Goal: Communication & Community: Ask a question

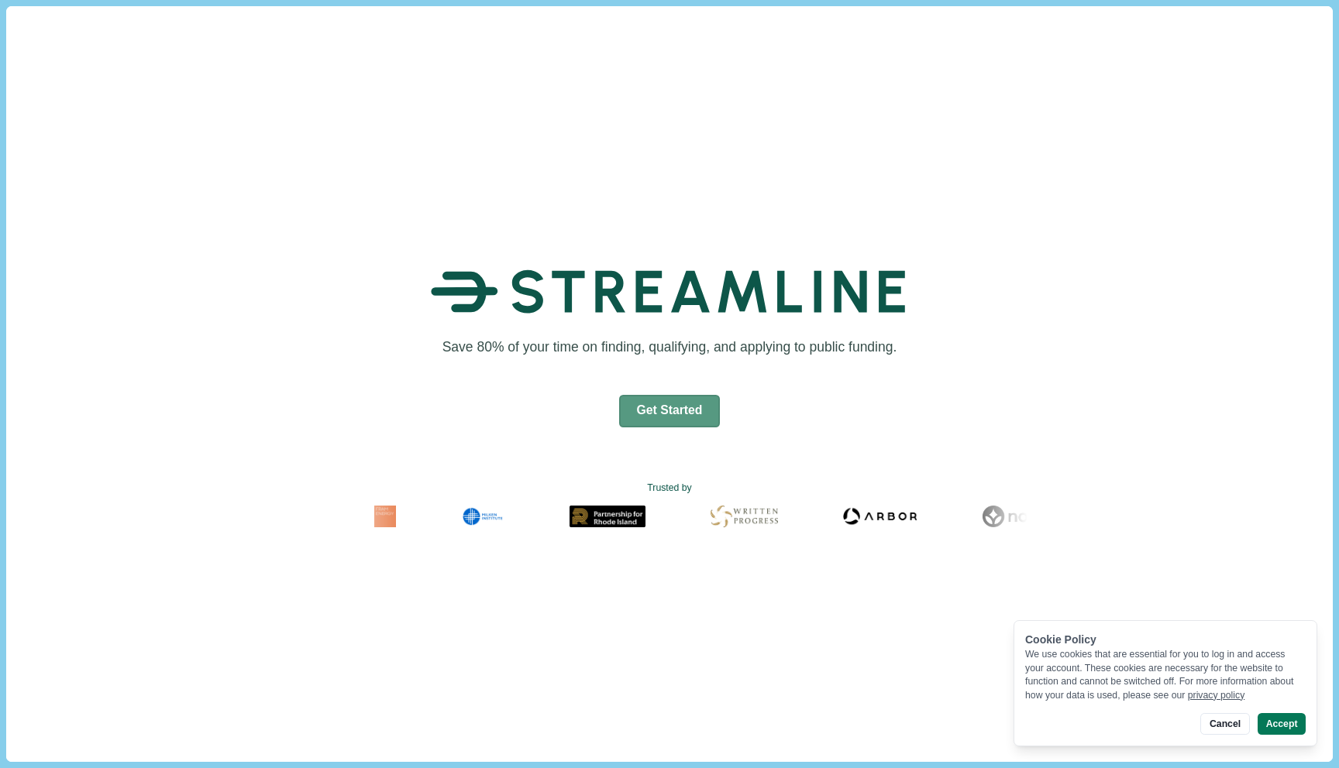
click at [666, 404] on button "Get Started" at bounding box center [669, 411] width 101 height 33
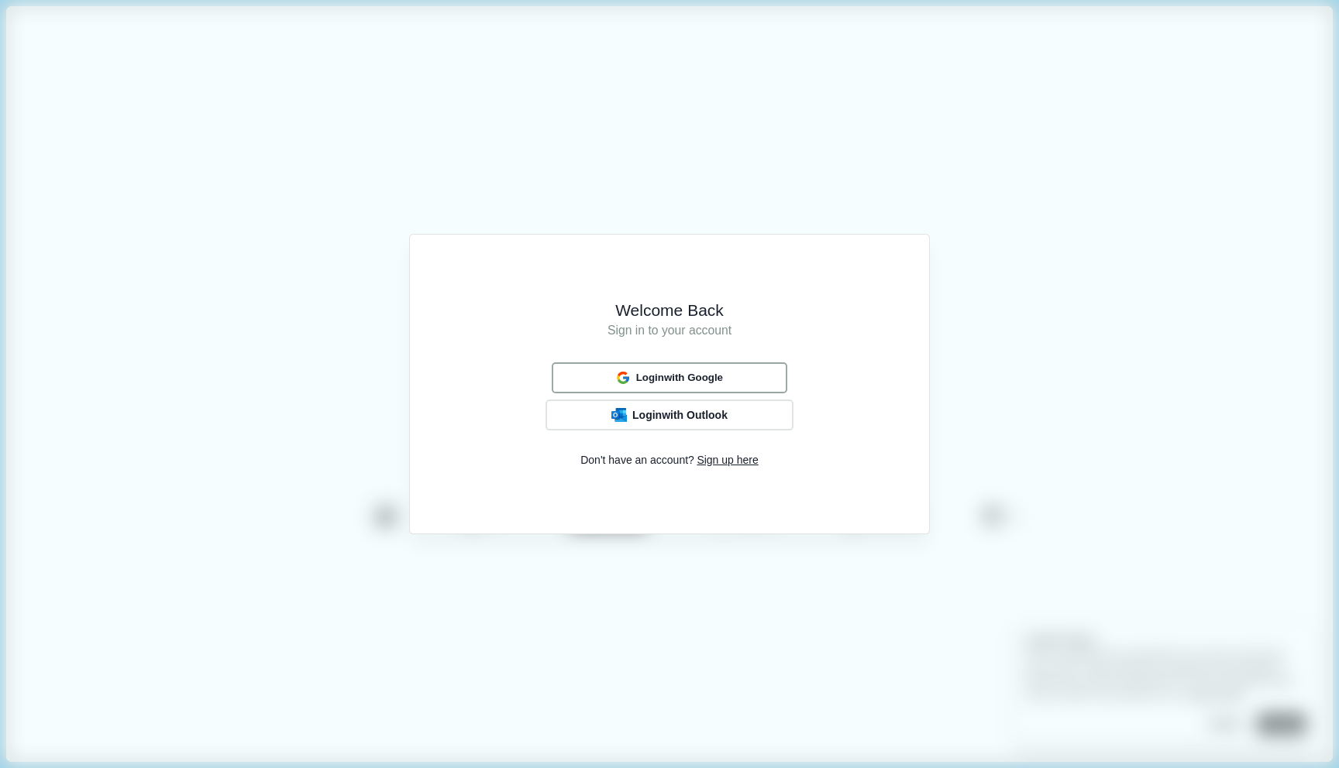
click at [662, 376] on span "Login with Google" at bounding box center [679, 378] width 87 height 12
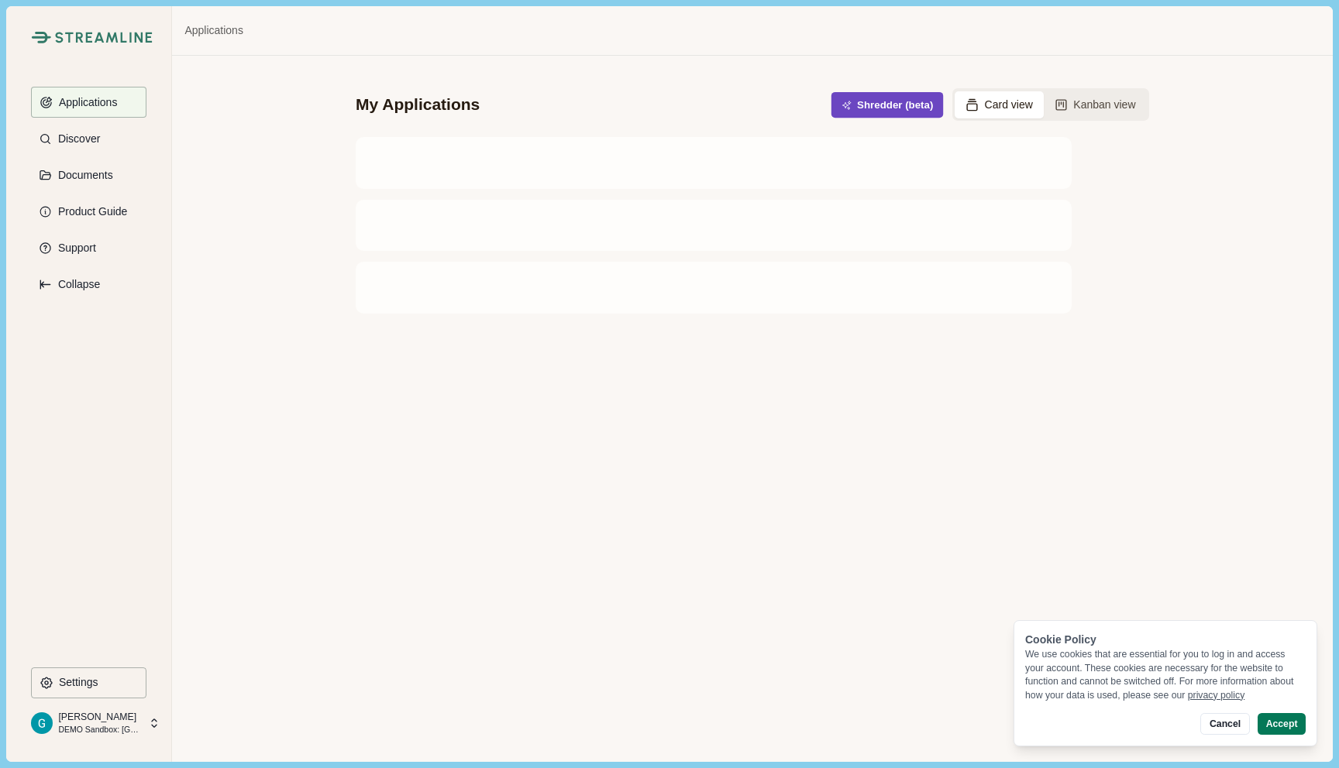
click at [842, 101] on icon "button" at bounding box center [846, 105] width 9 height 9
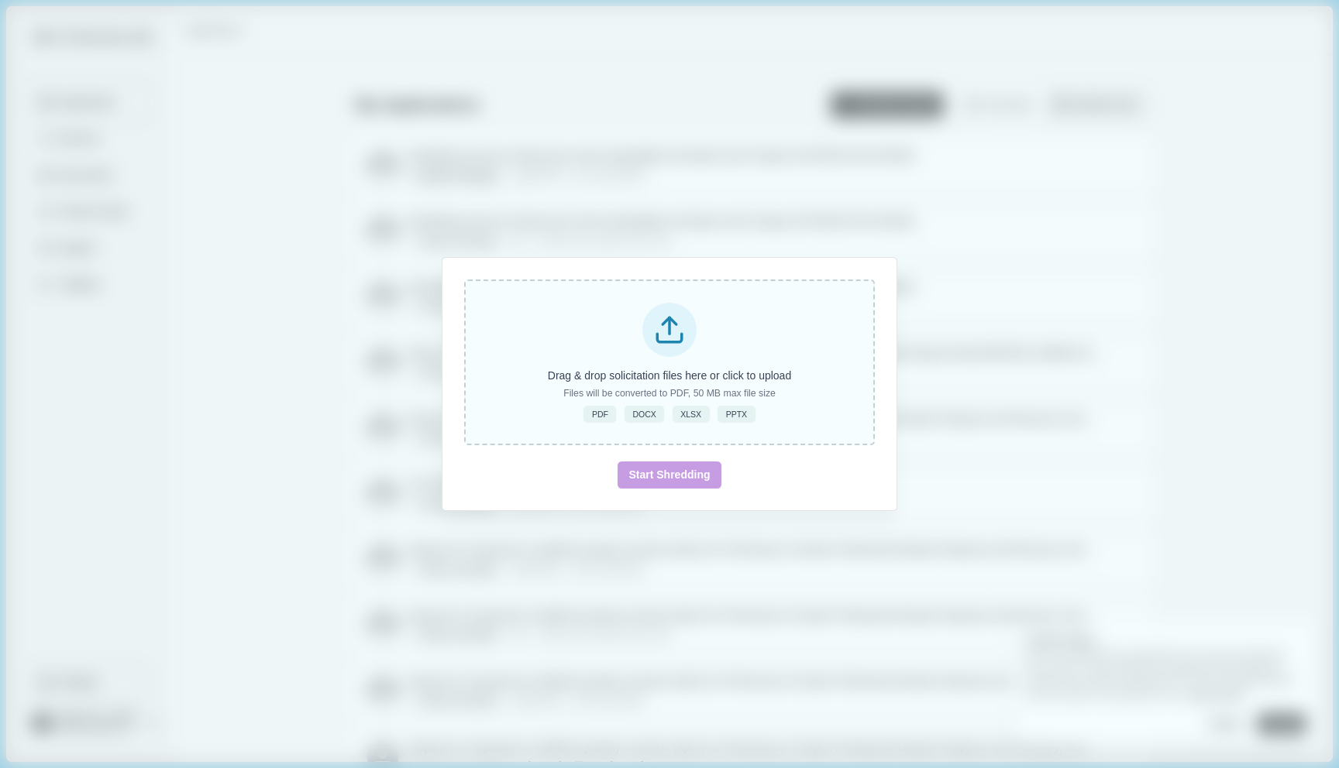
click at [612, 365] on div "Drag & drop solicitation files here or click to upload Files will be converted …" at bounding box center [669, 363] width 411 height 166
click at [690, 373] on p "Drag & drop solicitation files here or click to upload" at bounding box center [669, 376] width 243 height 16
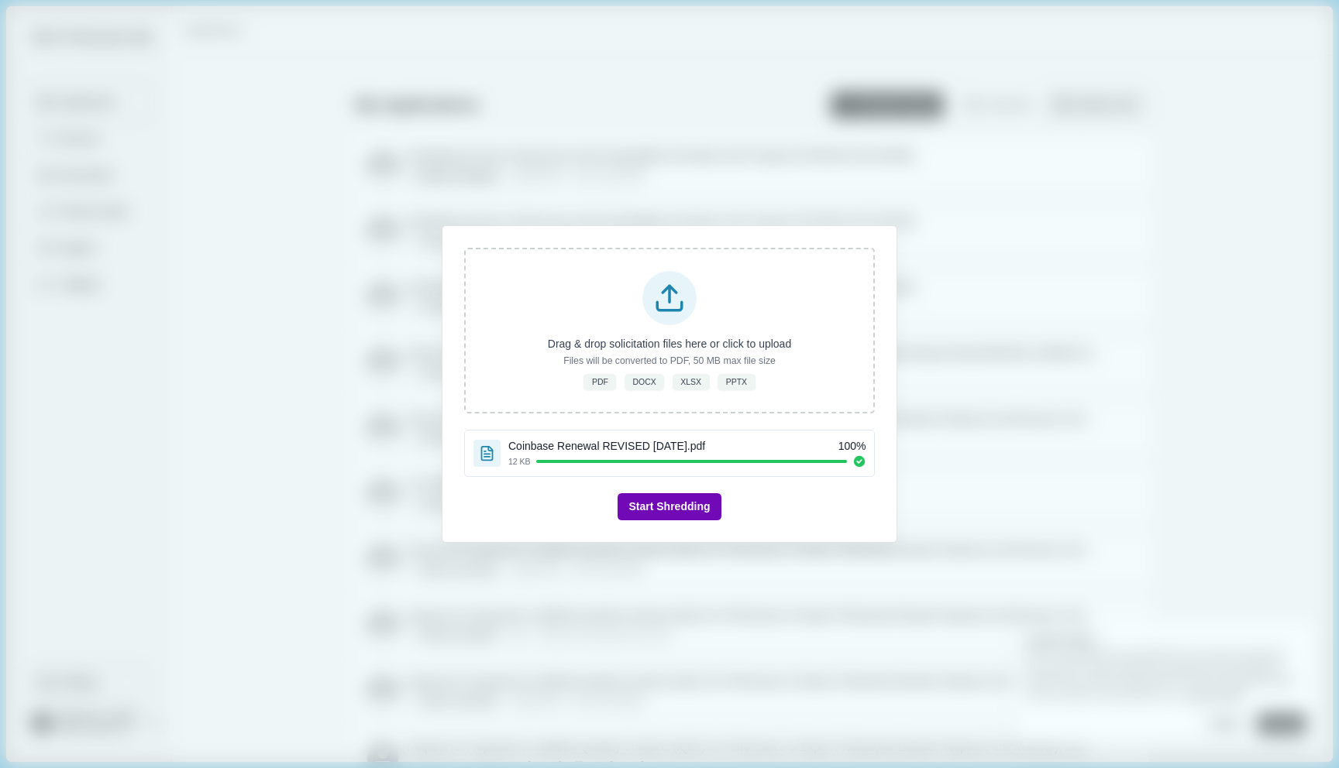
click at [682, 502] on button "Start Shredding" at bounding box center [668, 506] width 103 height 27
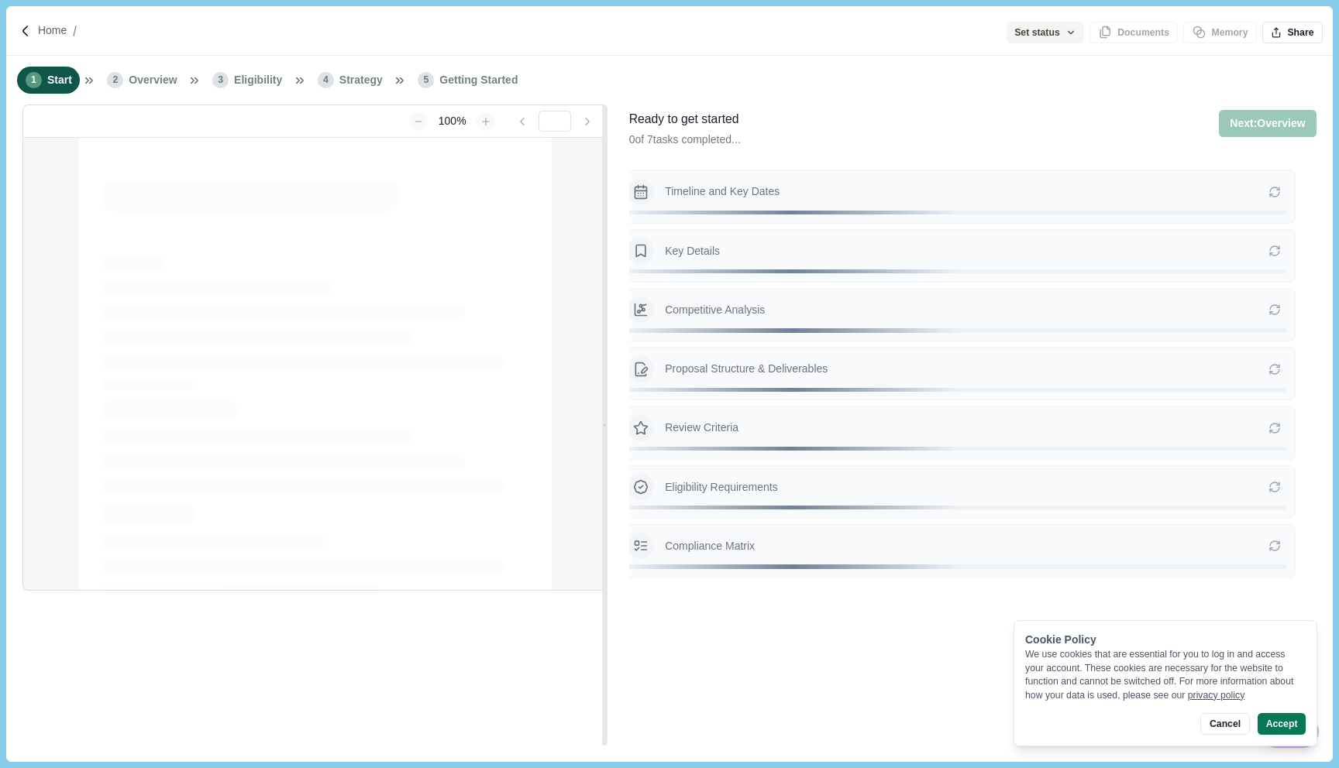
type input "**********"
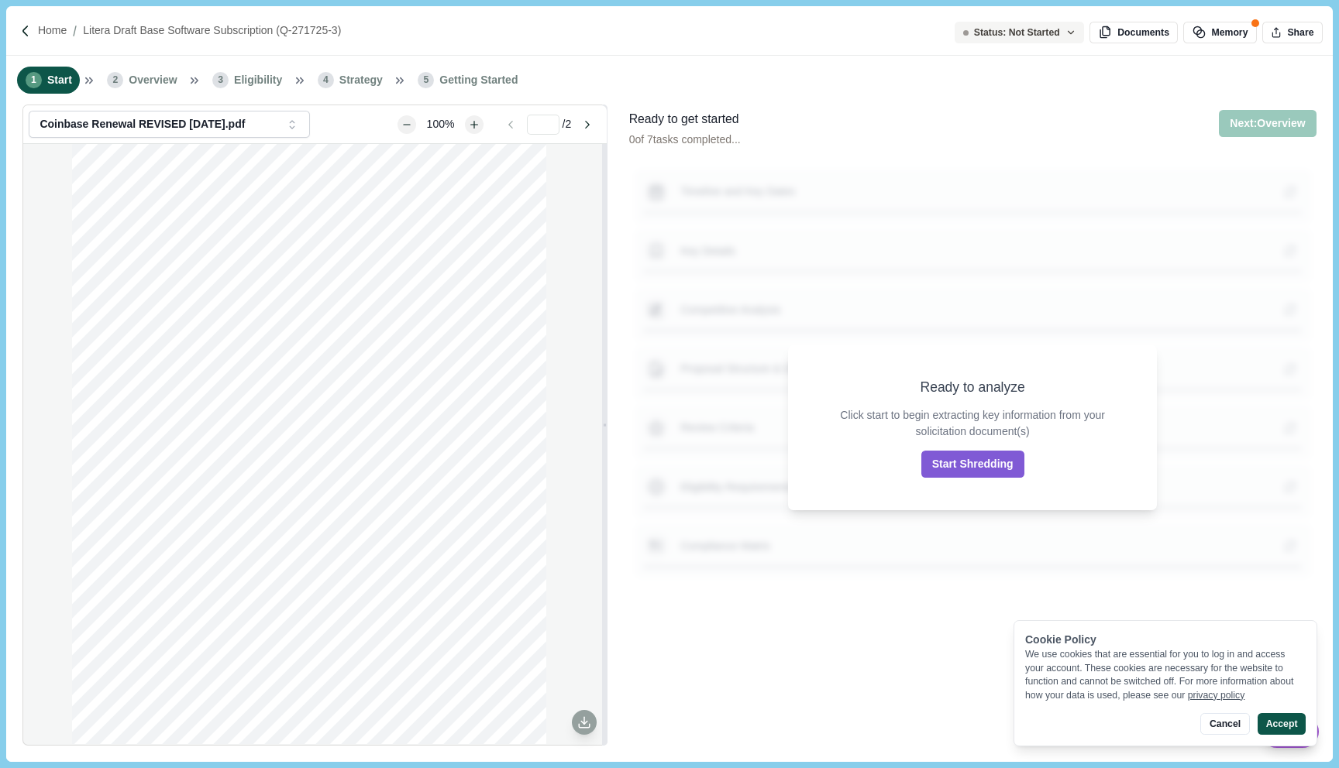
click at [1270, 725] on button "Accept" at bounding box center [1281, 724] width 48 height 22
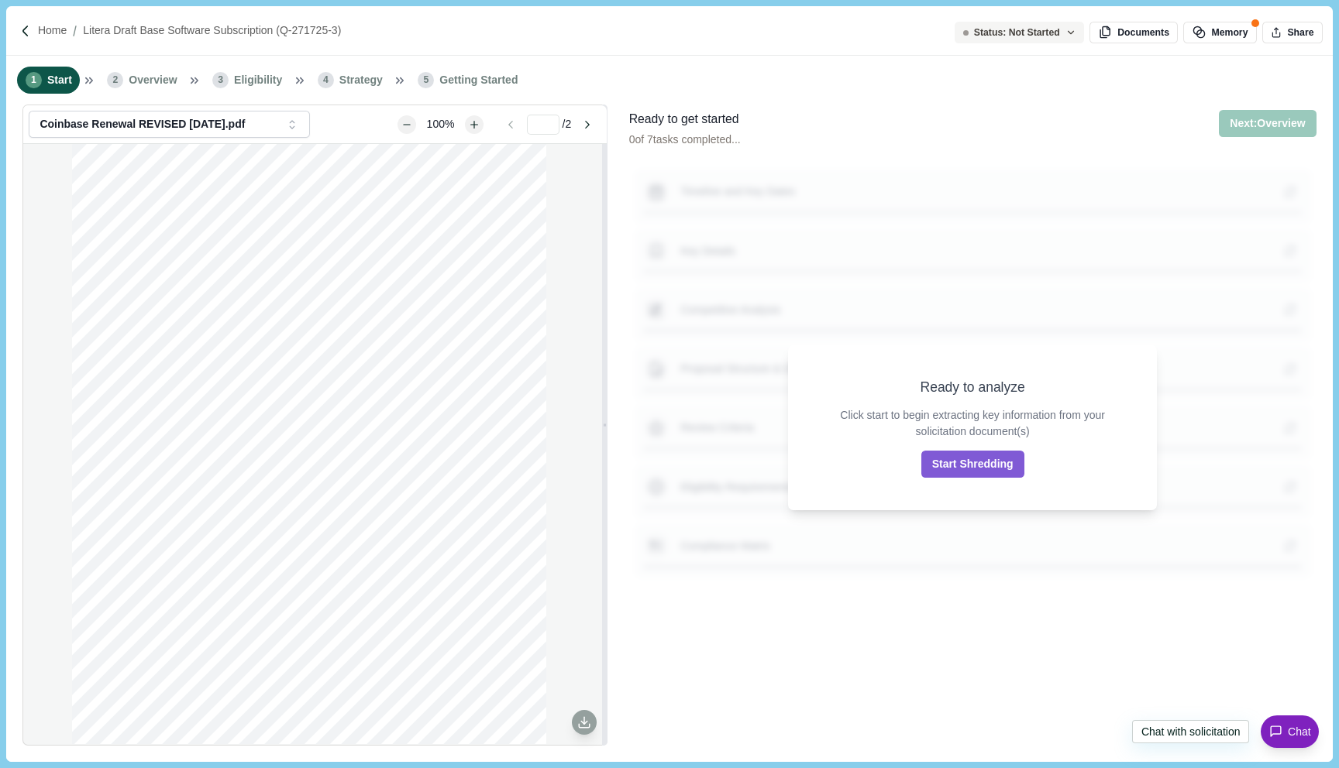
click at [1277, 732] on icon at bounding box center [1276, 732] width 14 height 14
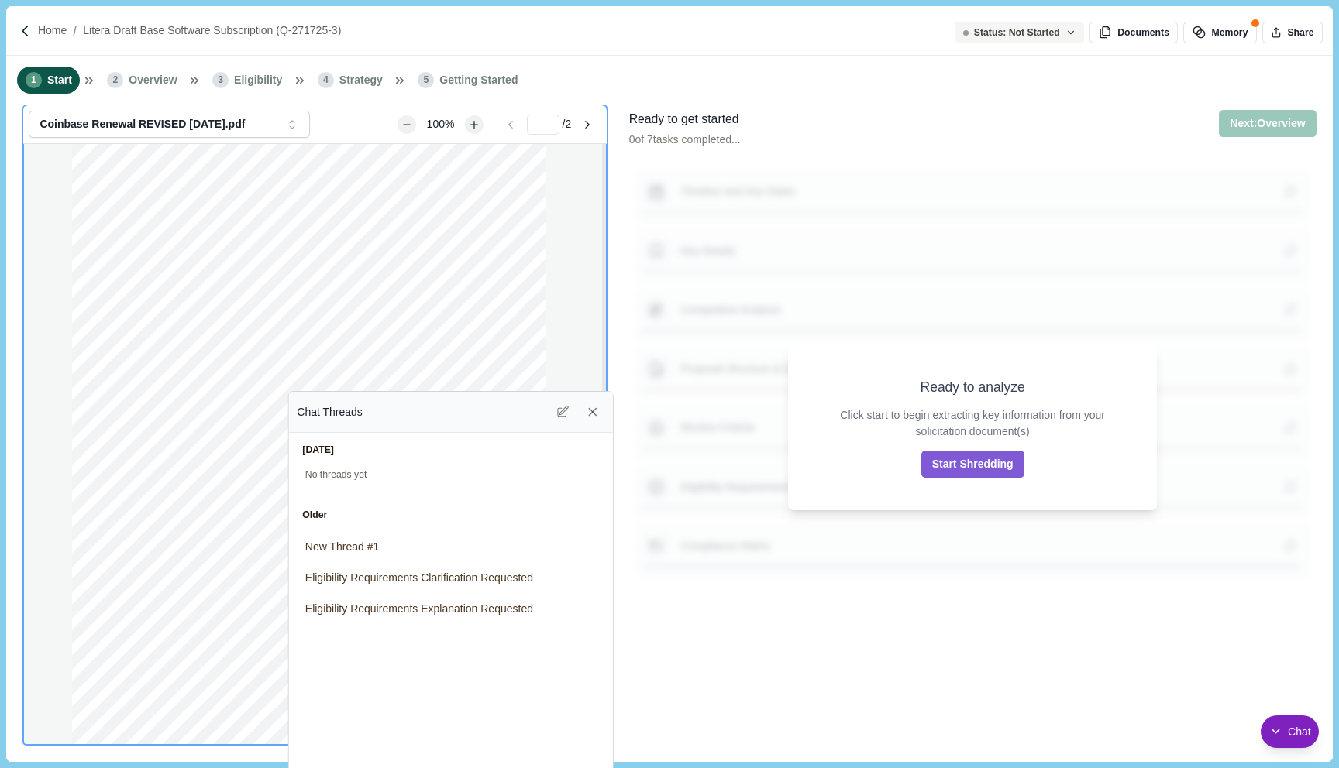
click at [493, 421] on div "Chat Threads" at bounding box center [451, 412] width 308 height 25
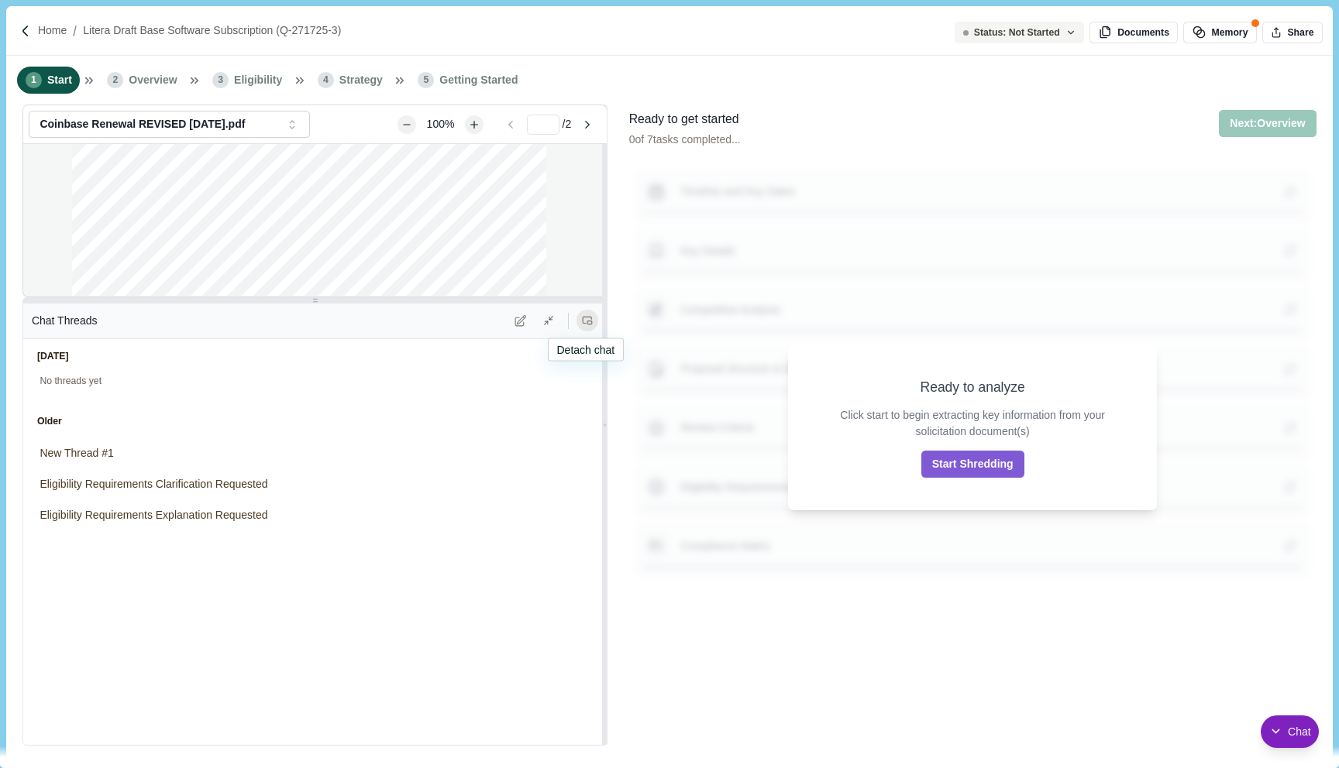
click at [578, 325] on button at bounding box center [587, 321] width 22 height 22
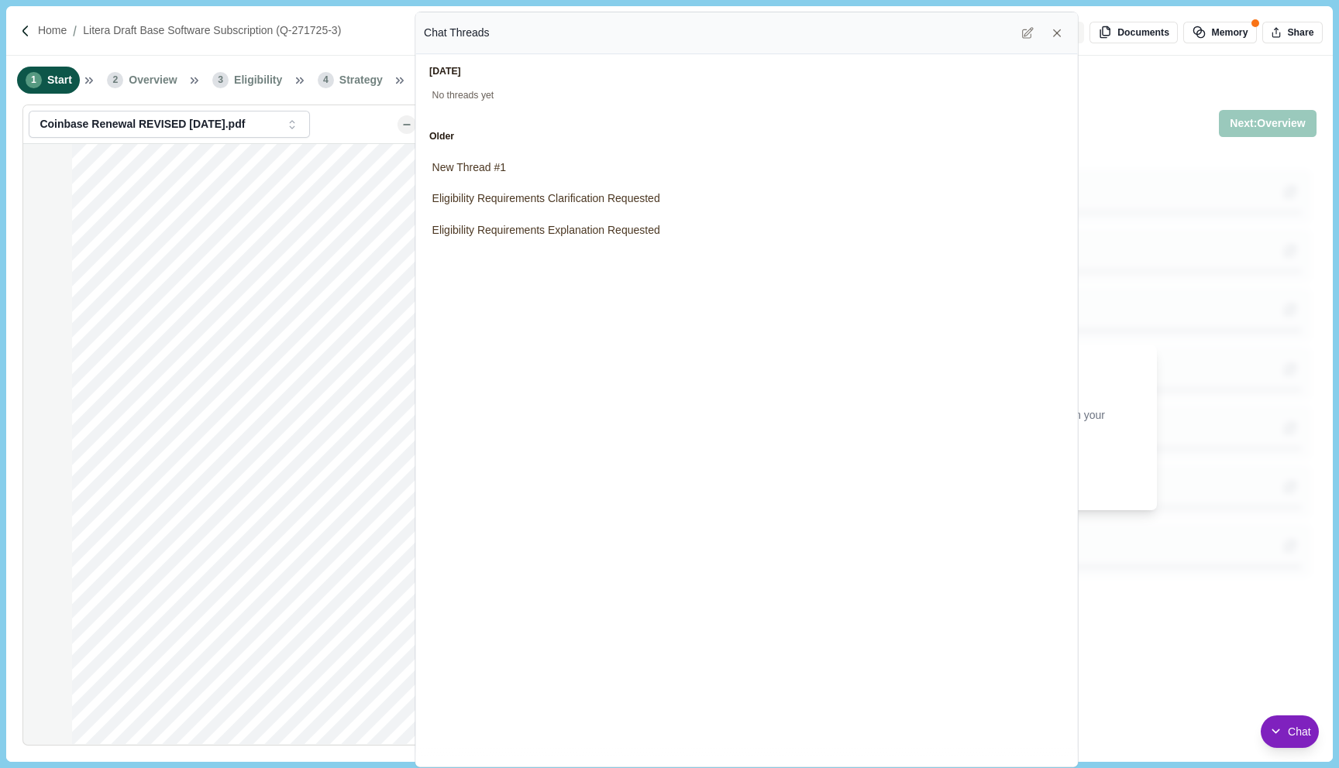
click at [878, 35] on div "Chat Threads" at bounding box center [746, 33] width 645 height 25
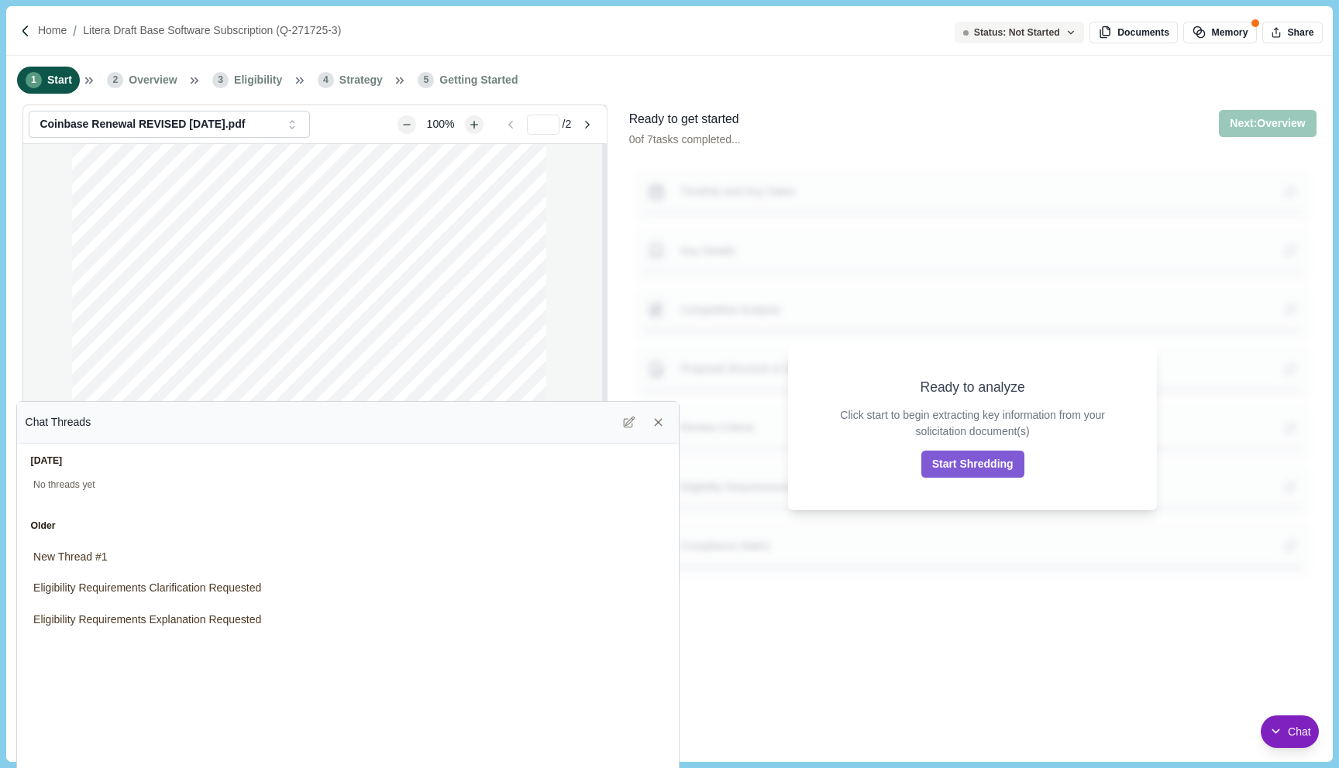
click at [531, 414] on div "Chat Threads" at bounding box center [348, 422] width 645 height 25
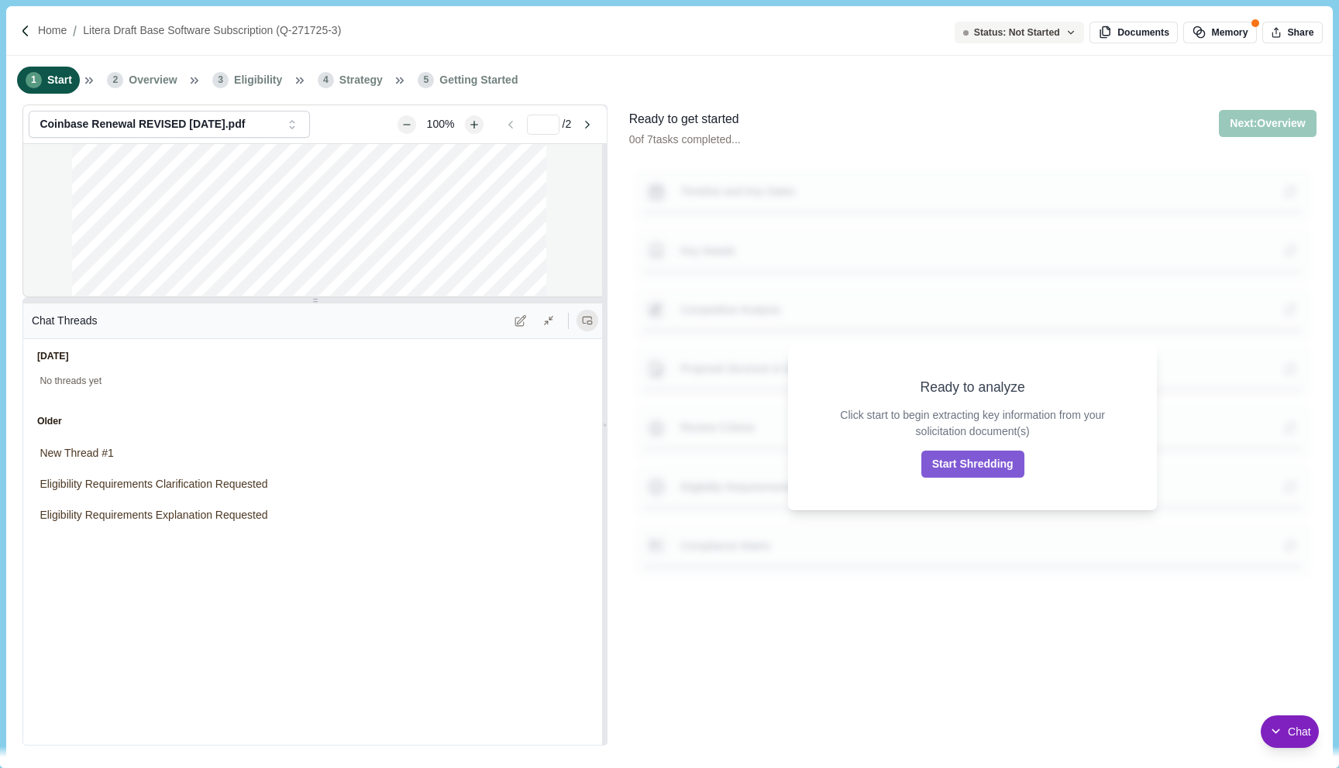
click at [586, 315] on icon at bounding box center [587, 320] width 11 height 11
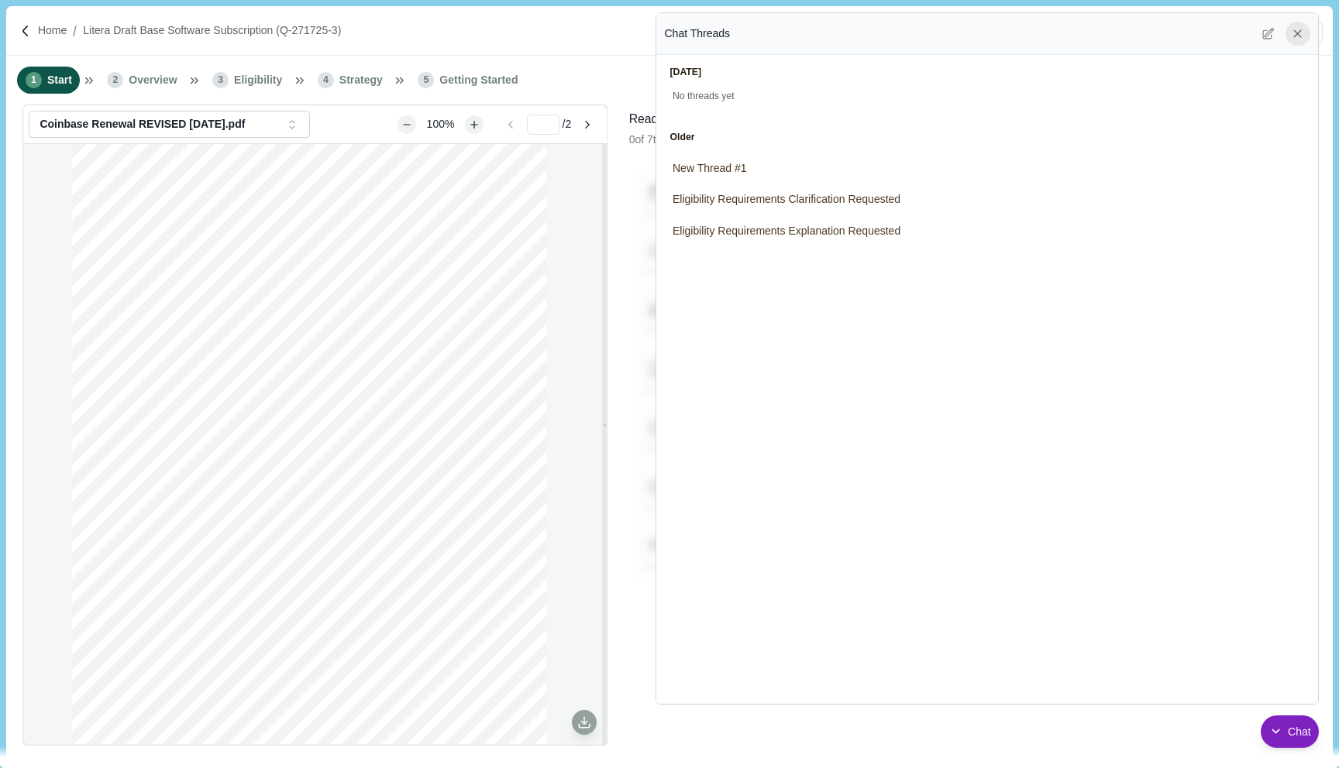
click at [1297, 40] on icon at bounding box center [1298, 34] width 14 height 14
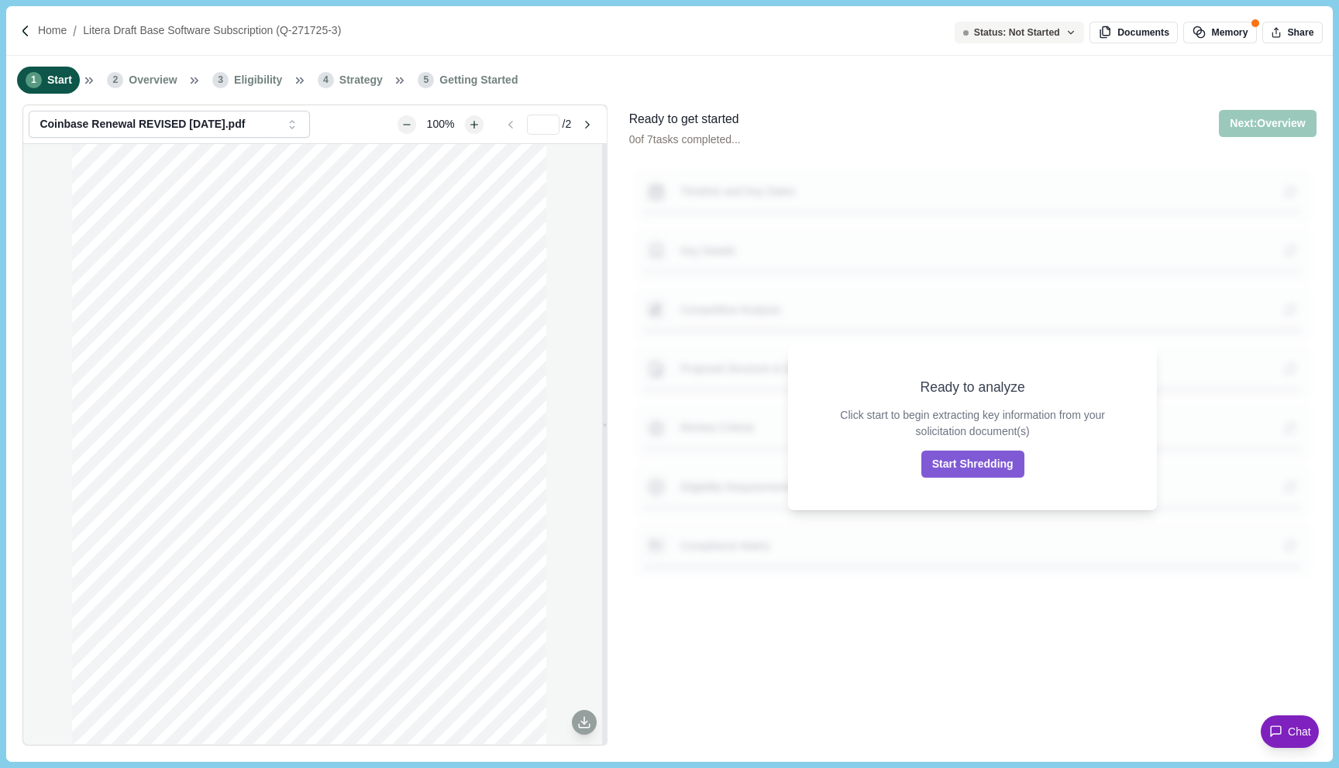
click at [1267, 729] on button "Chat" at bounding box center [1289, 732] width 58 height 33
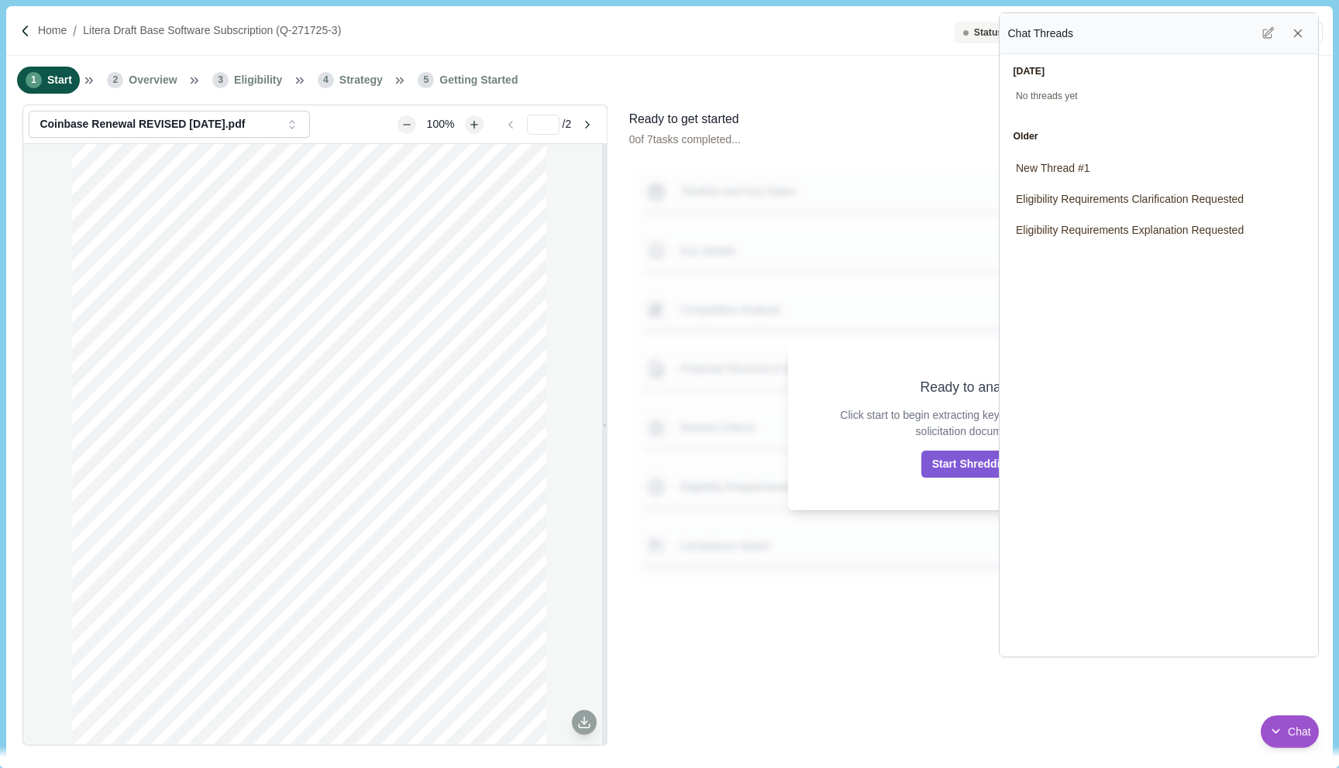
drag, startPoint x: 661, startPoint y: 701, endPoint x: 1005, endPoint y: 654, distance: 347.9
click at [1005, 654] on div "Resize chat window" at bounding box center [1007, 649] width 16 height 16
click at [1081, 193] on span "Eligibility Requirements Clarification Requested" at bounding box center [1131, 199] width 228 height 16
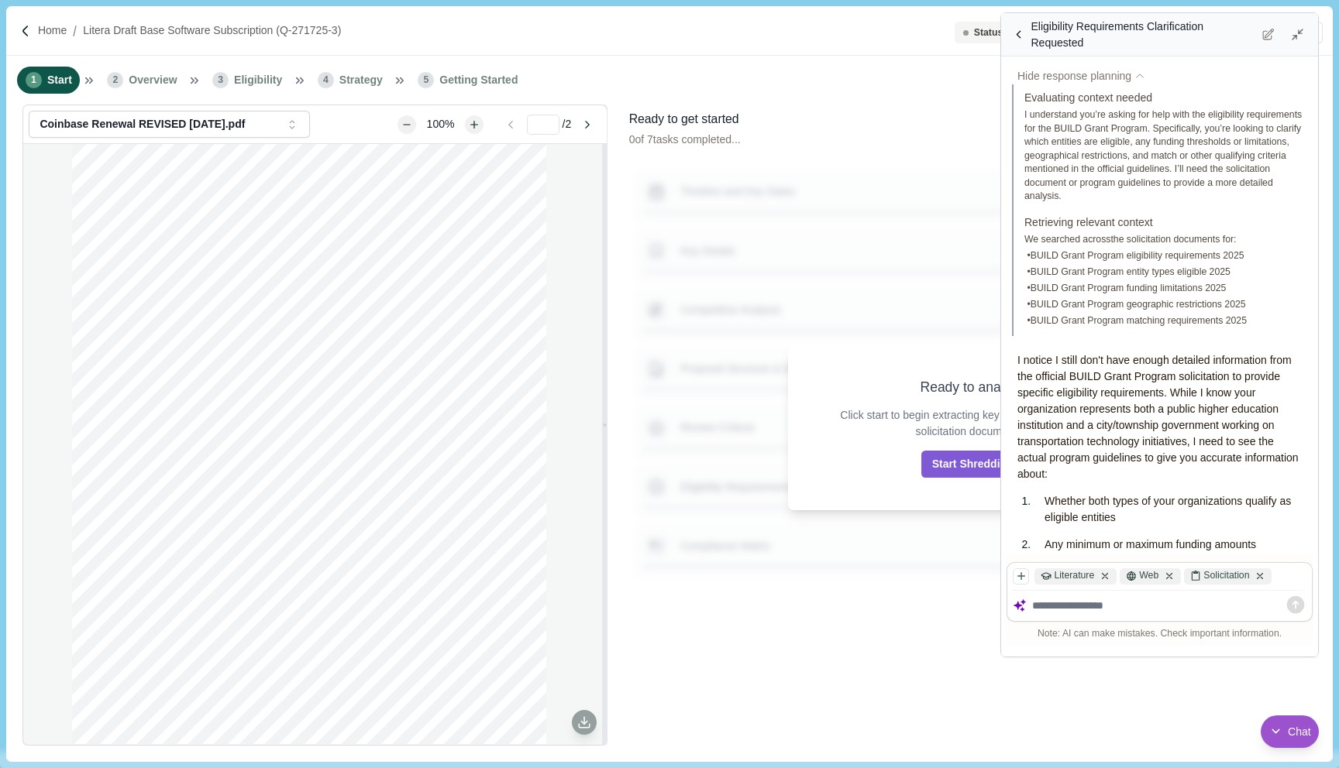
scroll to position [1177, 0]
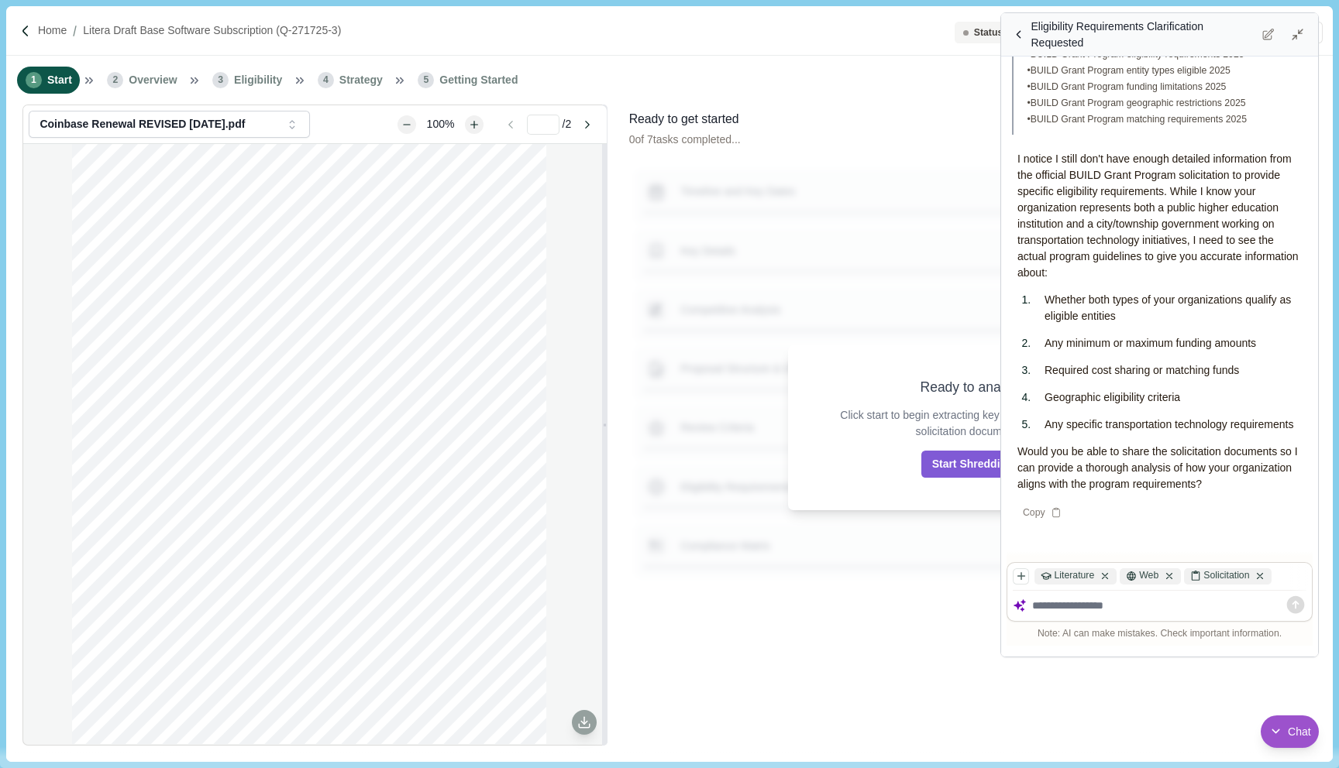
click at [1103, 618] on div at bounding box center [1159, 606] width 304 height 30
click at [1104, 613] on div at bounding box center [1169, 605] width 275 height 19
click at [1106, 595] on div at bounding box center [1159, 606] width 304 height 30
click at [1100, 600] on textarea at bounding box center [1169, 606] width 275 height 13
type textarea "******"
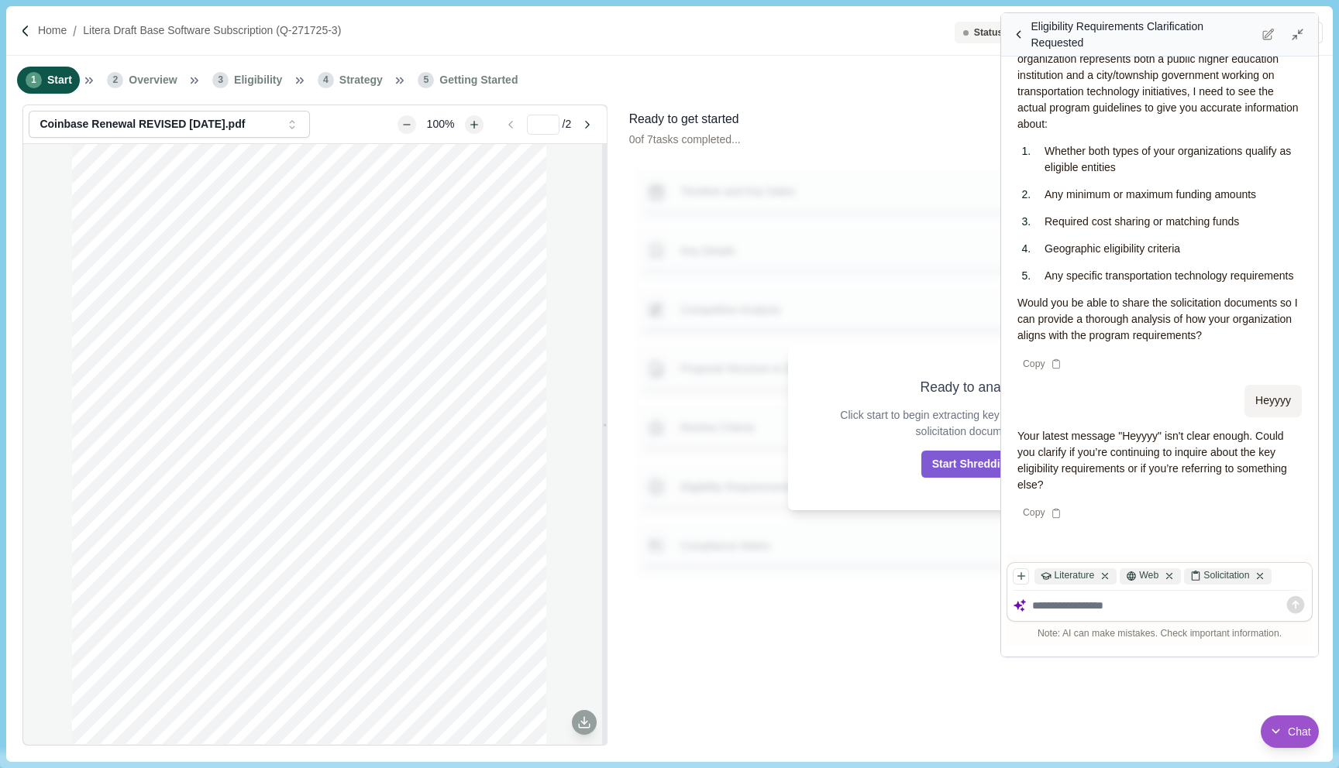
scroll to position [1326, 0]
click at [1299, 46] on div "Eligibility Requirements Clarification Requested" at bounding box center [1159, 35] width 301 height 33
click at [1298, 34] on icon at bounding box center [1298, 35] width 14 height 14
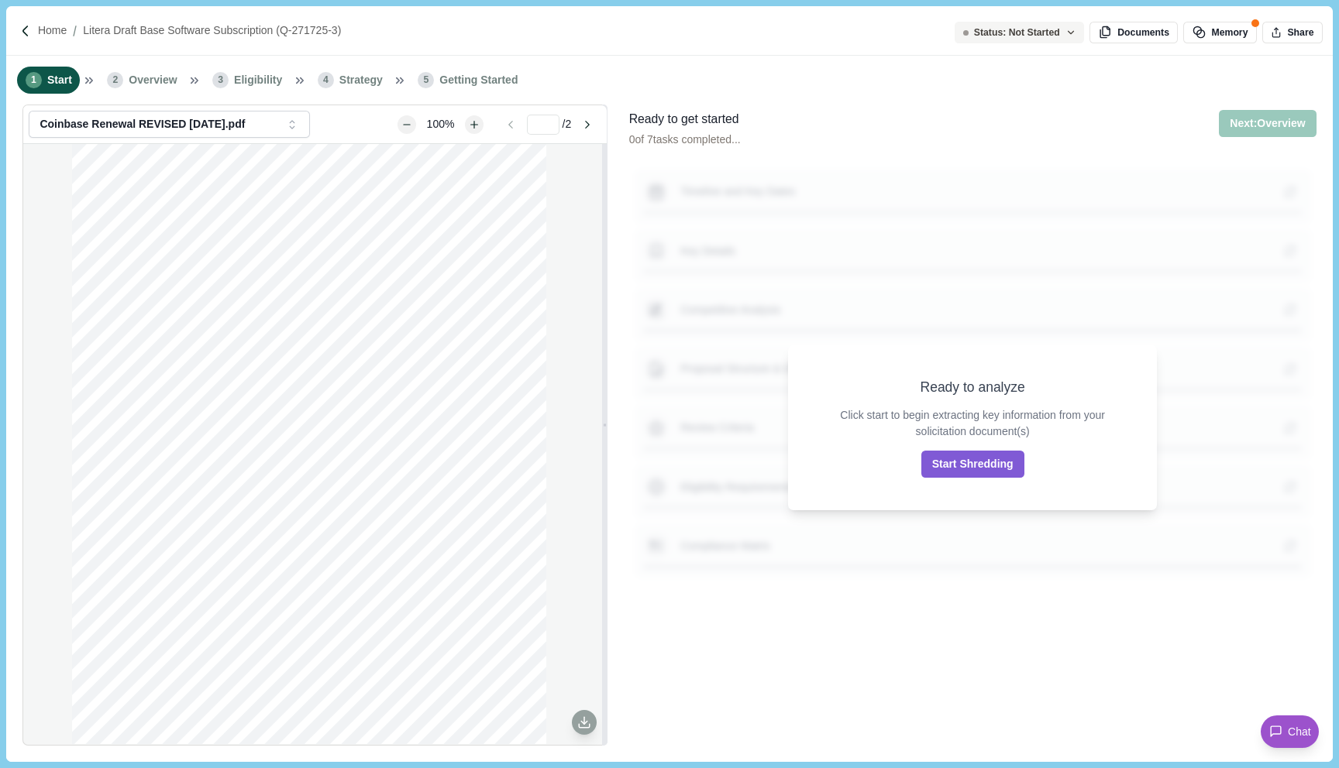
click at [1288, 727] on span "Chat" at bounding box center [1298, 732] width 23 height 16
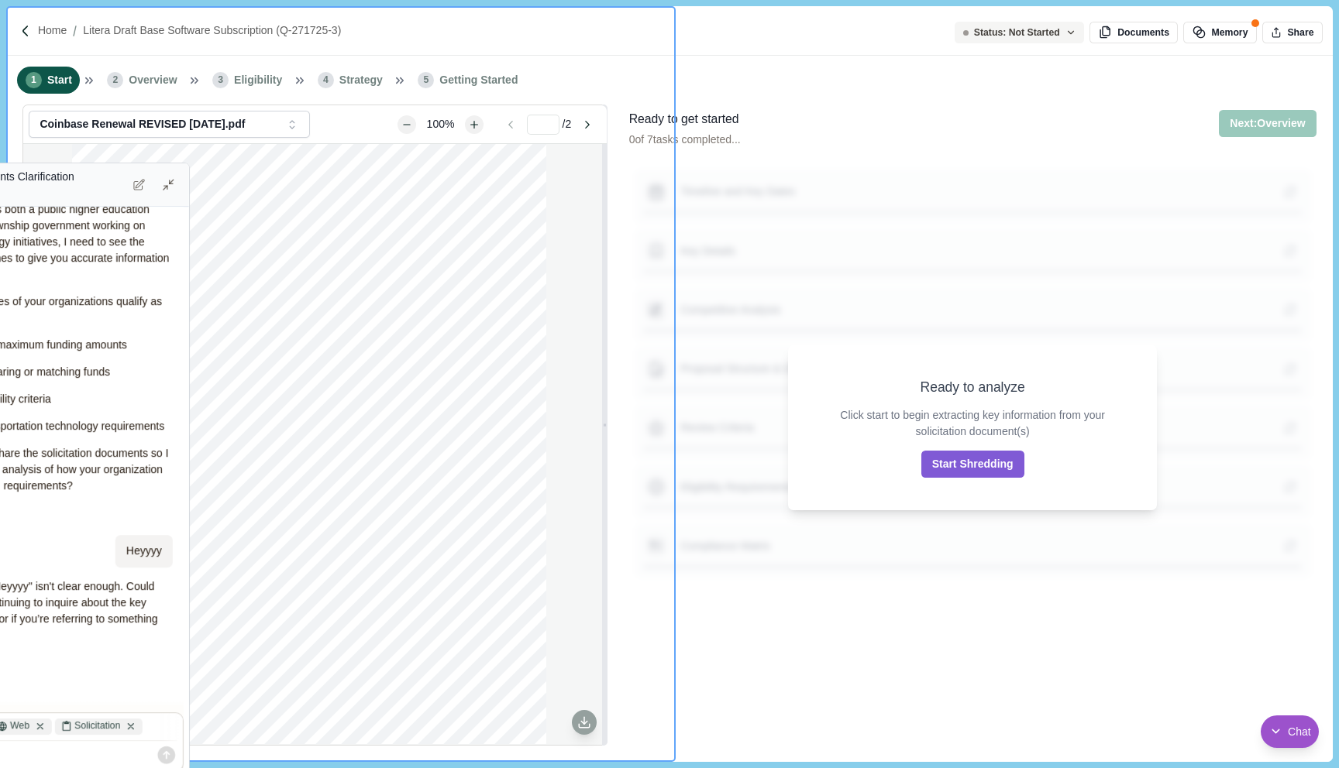
click at [0, 187] on div "Eligibility Requirements Clarification Requested" at bounding box center [14, 185] width 225 height 33
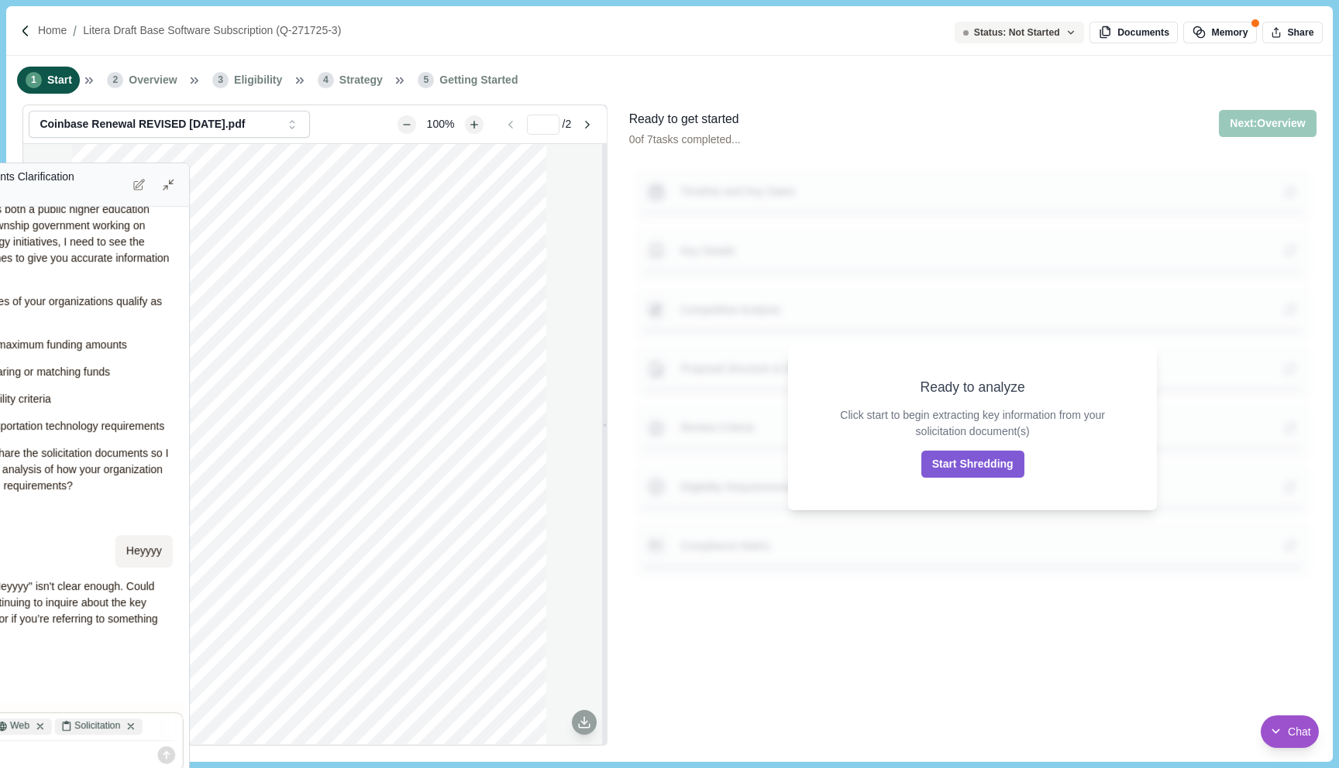
scroll to position [725, 0]
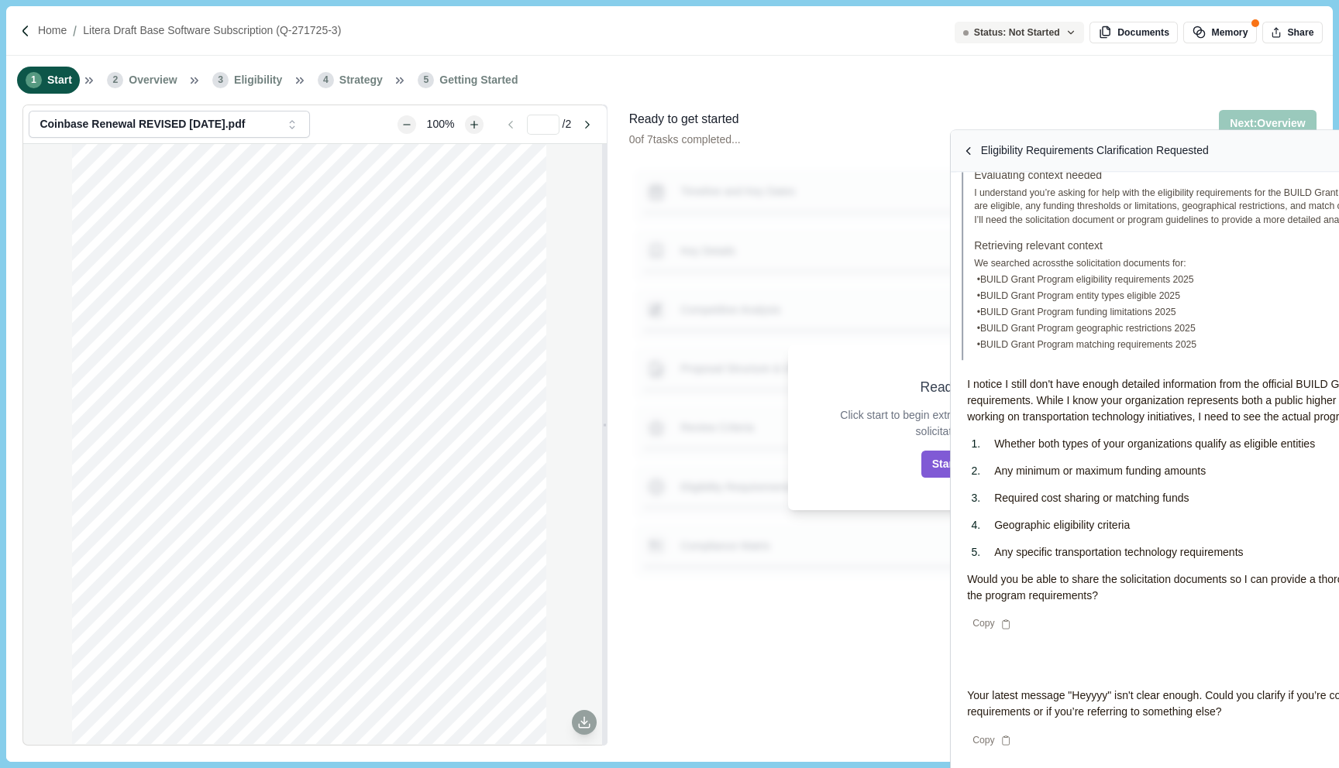
click at [1338, 160] on div "Eligibility Requirements Clarification Requested" at bounding box center [1281, 151] width 645 height 25
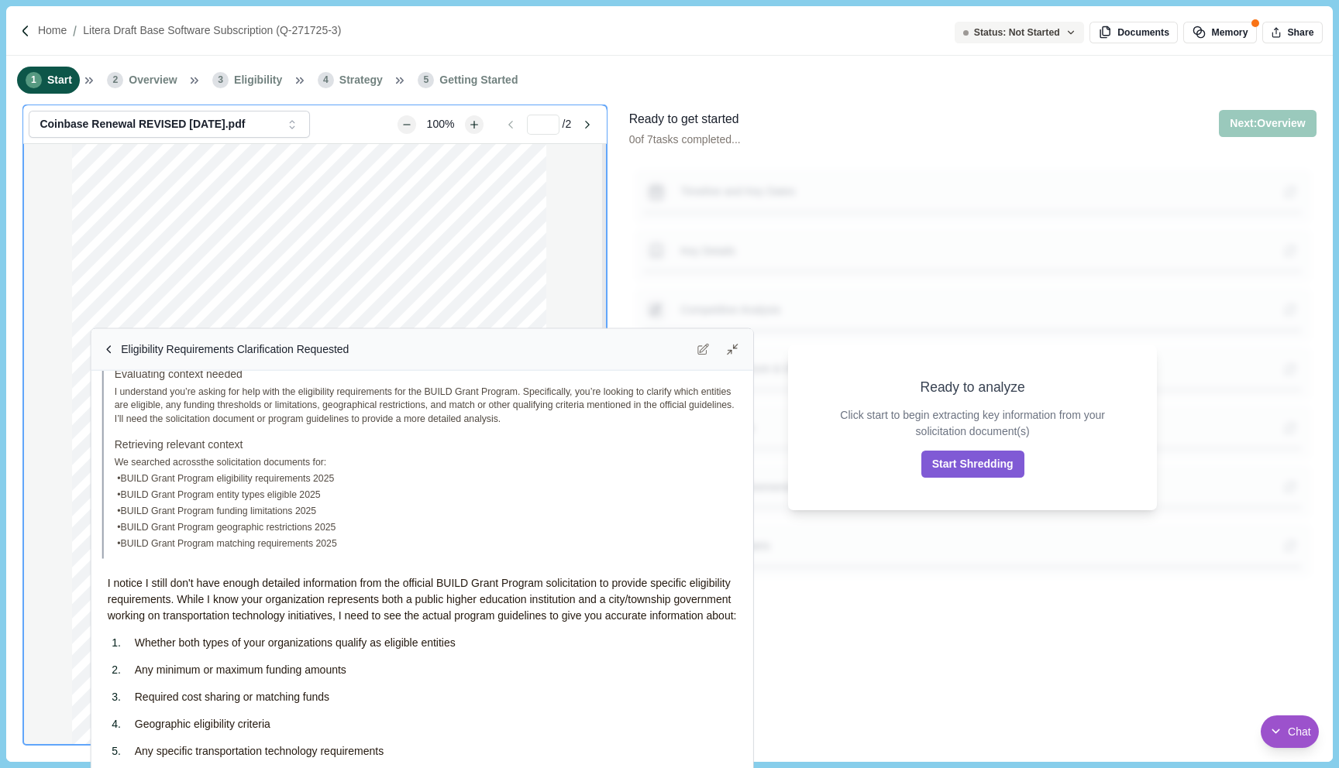
click at [416, 360] on div "Eligibility Requirements Clarification Requested" at bounding box center [421, 349] width 645 height 25
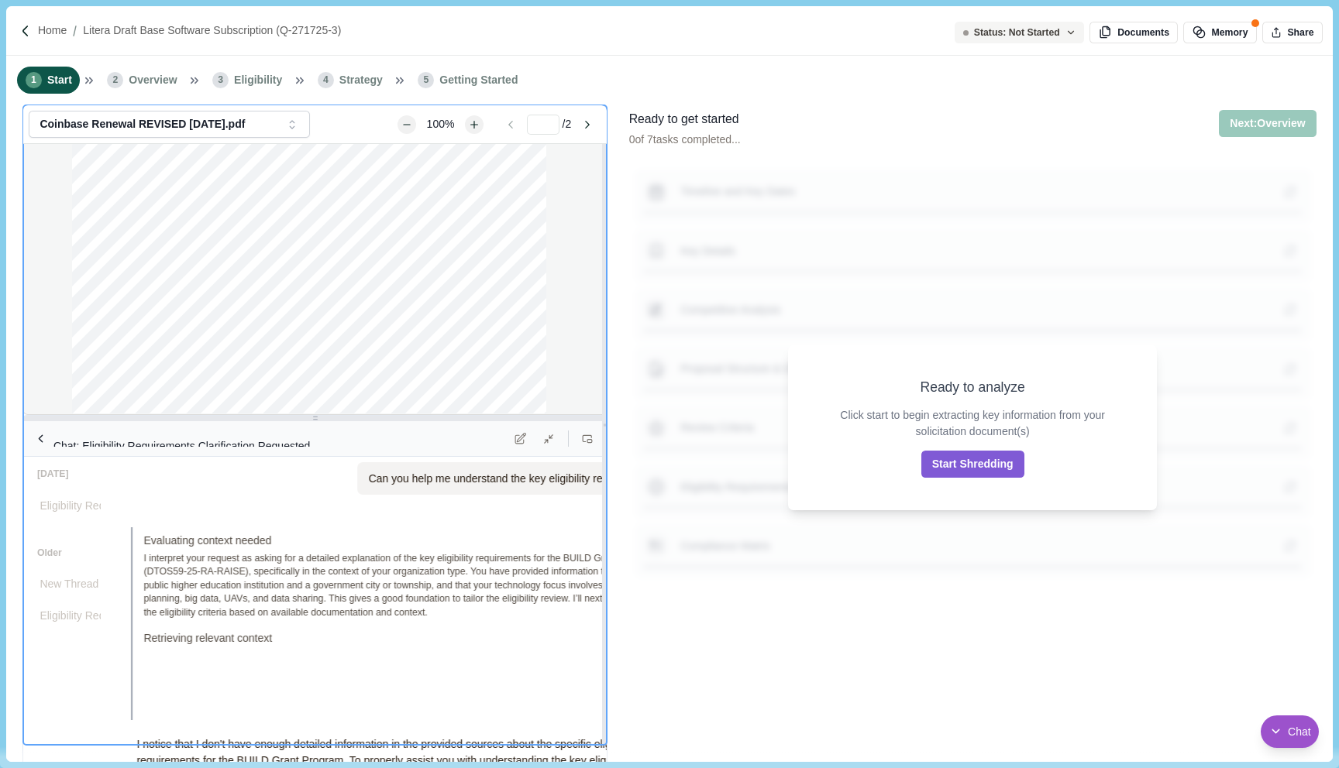
scroll to position [1063, 0]
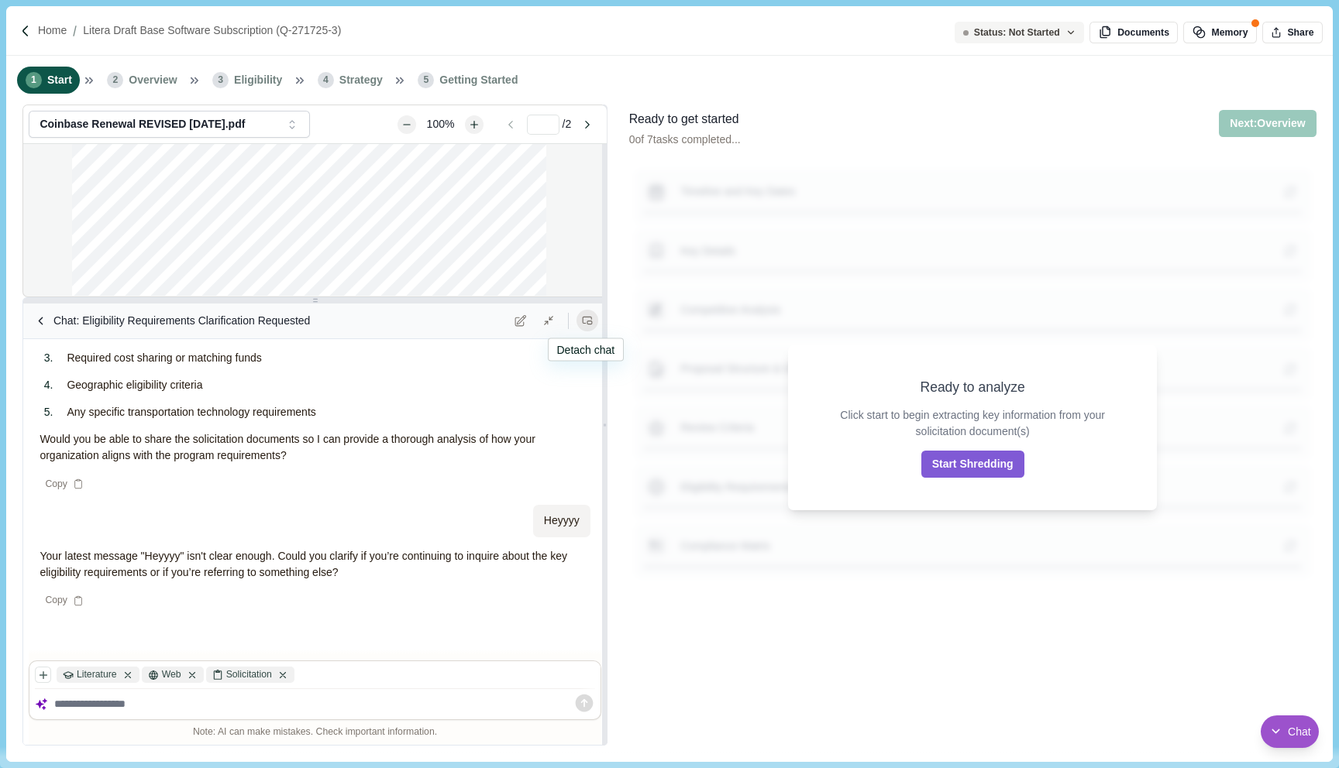
click at [586, 328] on button at bounding box center [587, 321] width 22 height 22
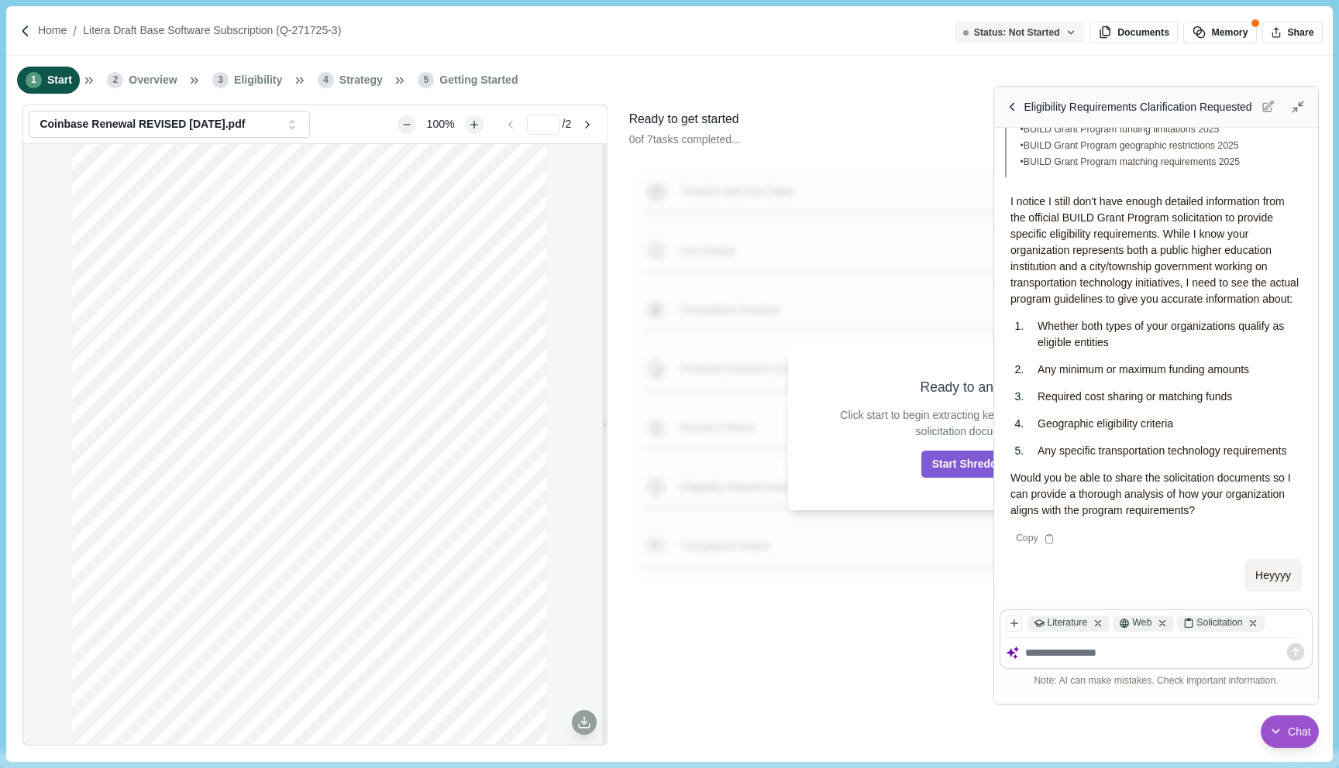
scroll to position [1084, 0]
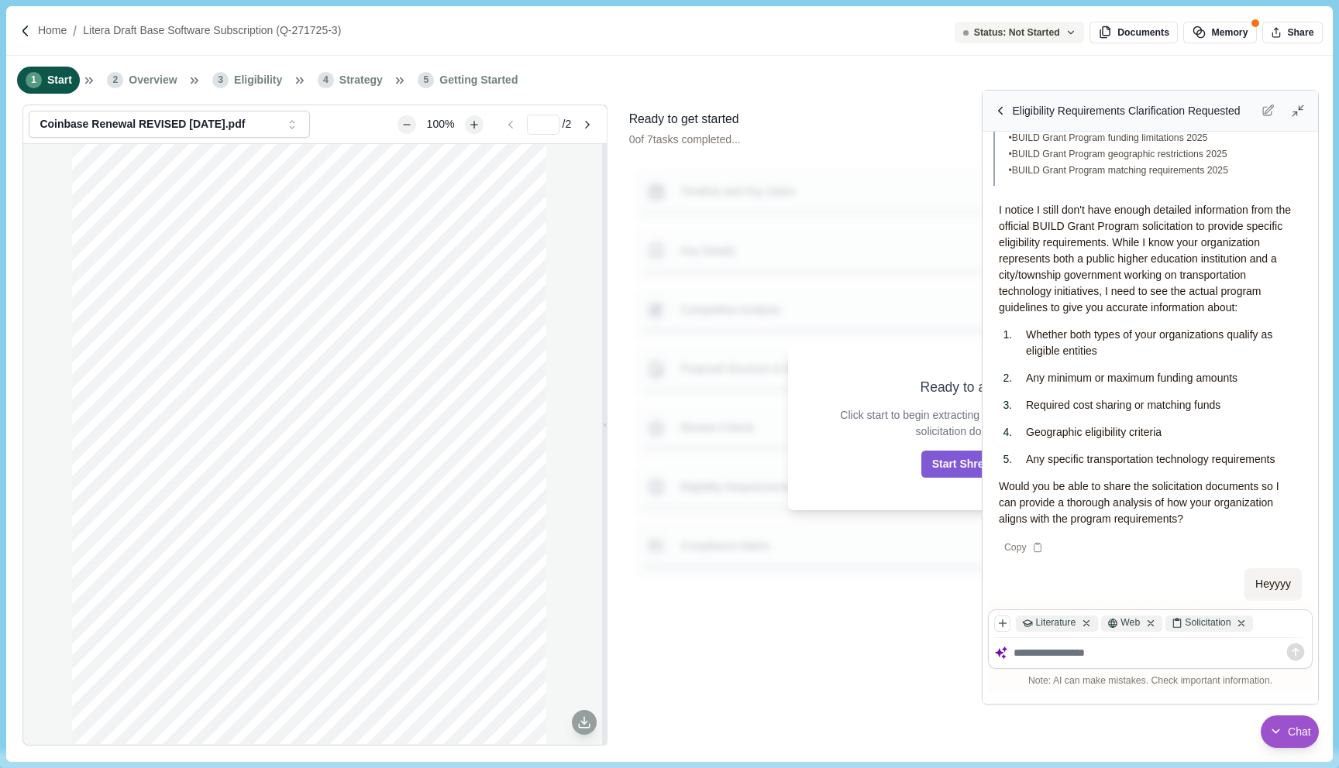
drag, startPoint x: 662, startPoint y: 18, endPoint x: 987, endPoint y: 96, distance: 334.6
click at [987, 96] on div "Resize chat window" at bounding box center [990, 99] width 16 height 16
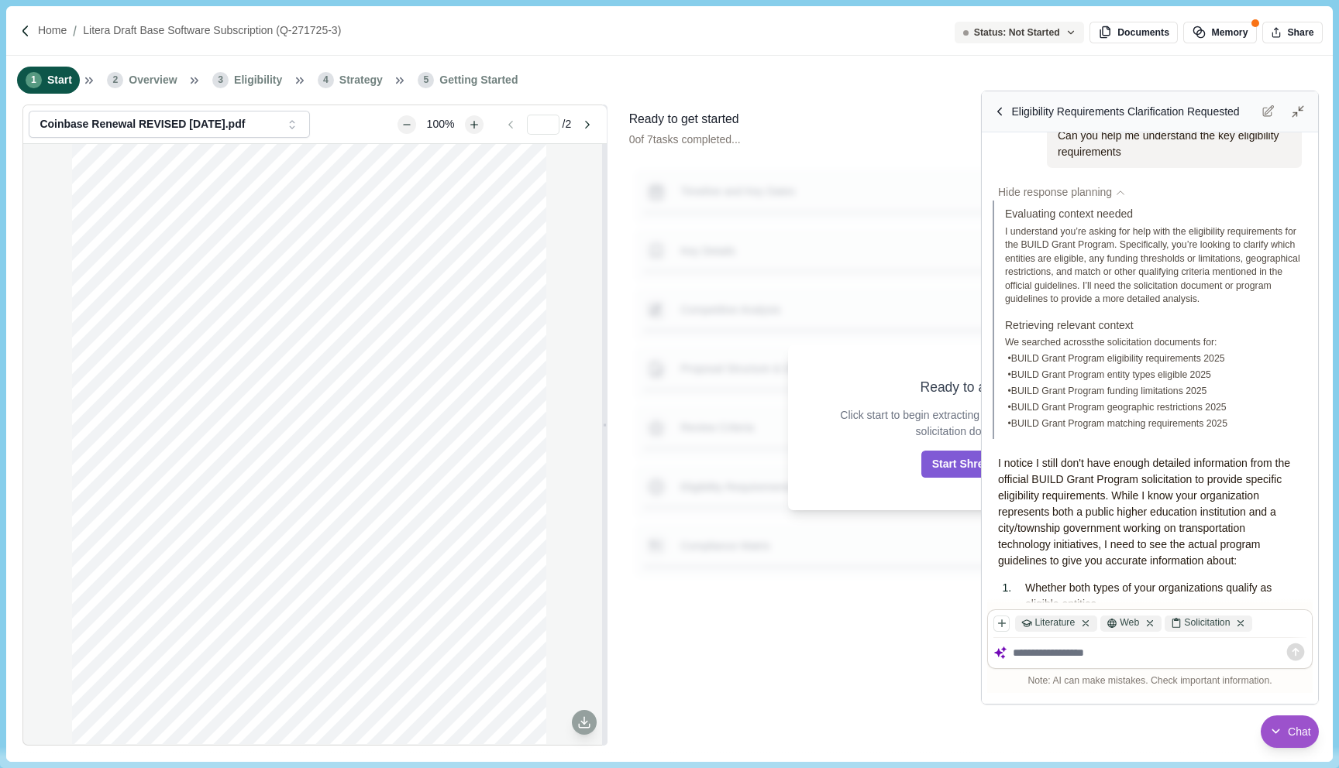
drag, startPoint x: 984, startPoint y: 701, endPoint x: 769, endPoint y: 682, distance: 215.4
click at [981, 688] on div "Resize chat window" at bounding box center [989, 696] width 16 height 16
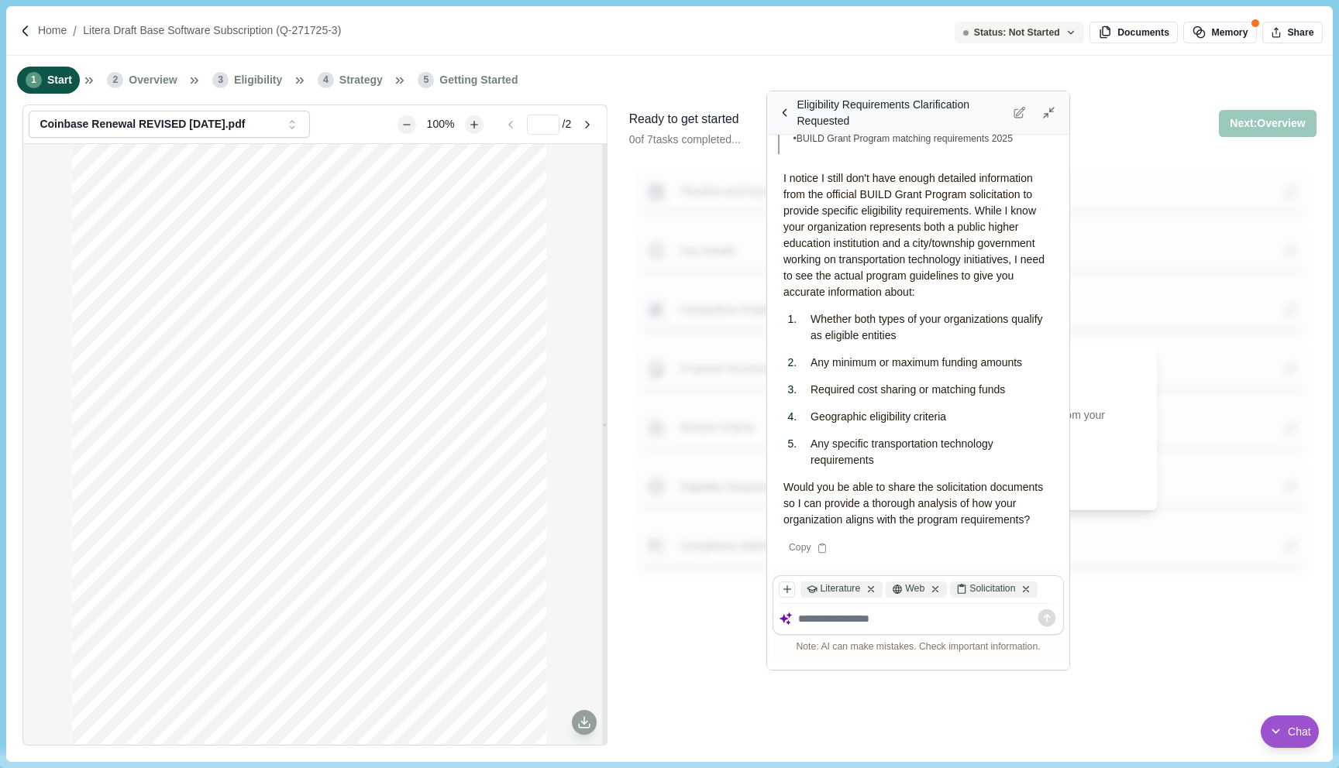
scroll to position [1293, 0]
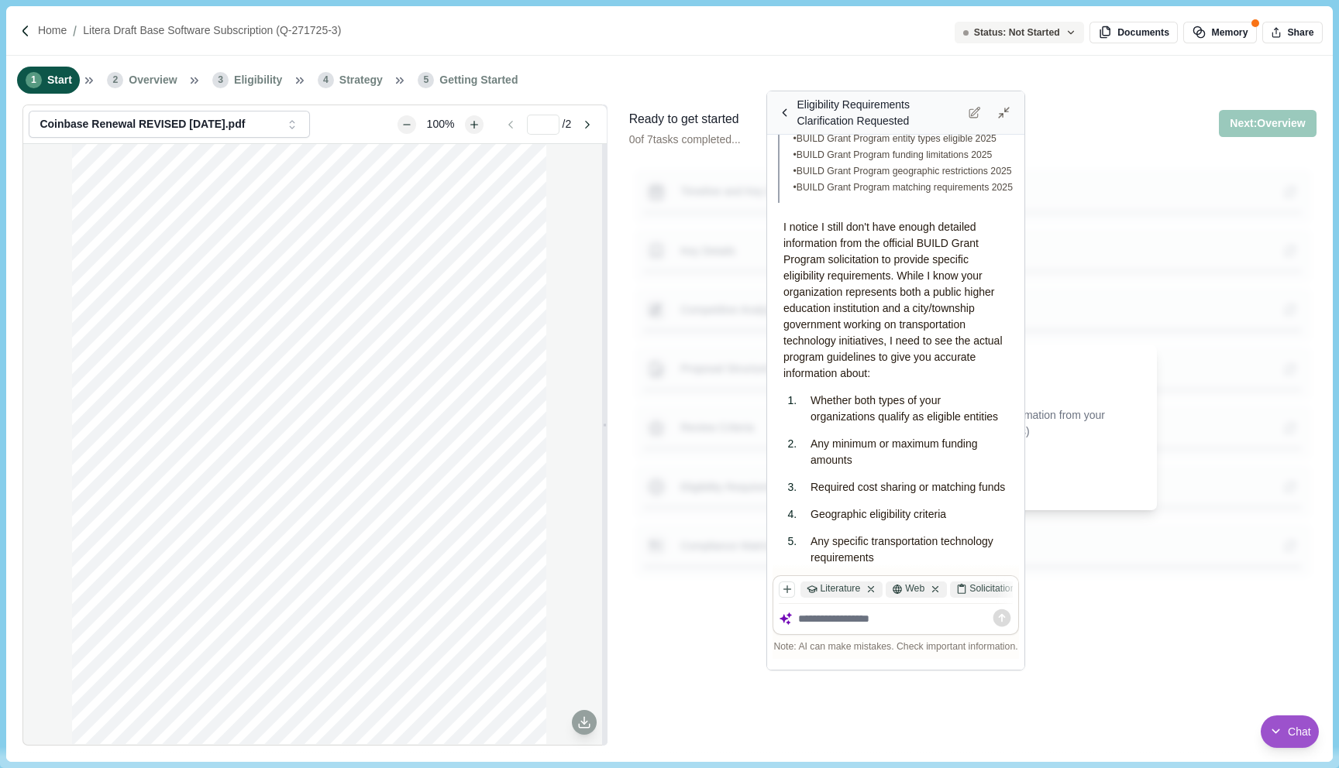
drag, startPoint x: 1317, startPoint y: 680, endPoint x: 1023, endPoint y: 665, distance: 293.9
click at [1023, 665] on div "Resize chat window" at bounding box center [1016, 662] width 16 height 16
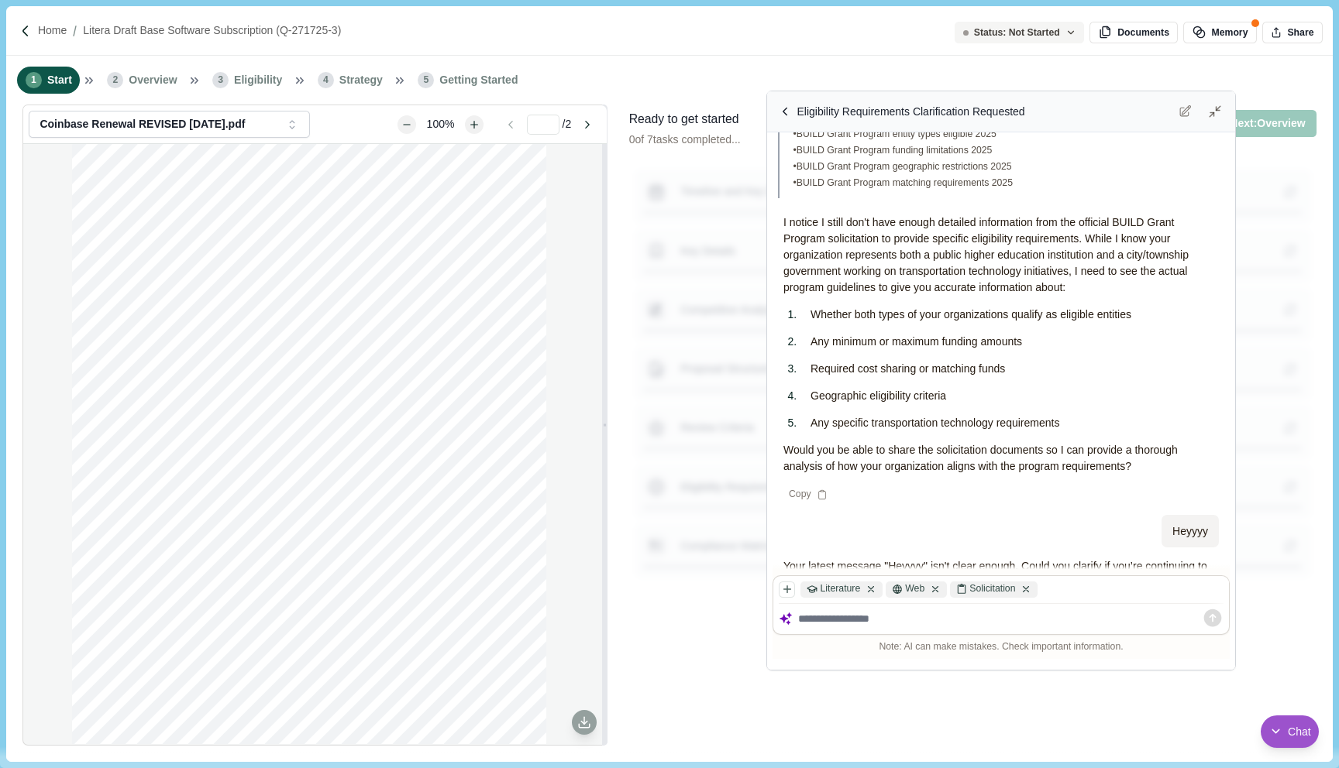
scroll to position [878, 0]
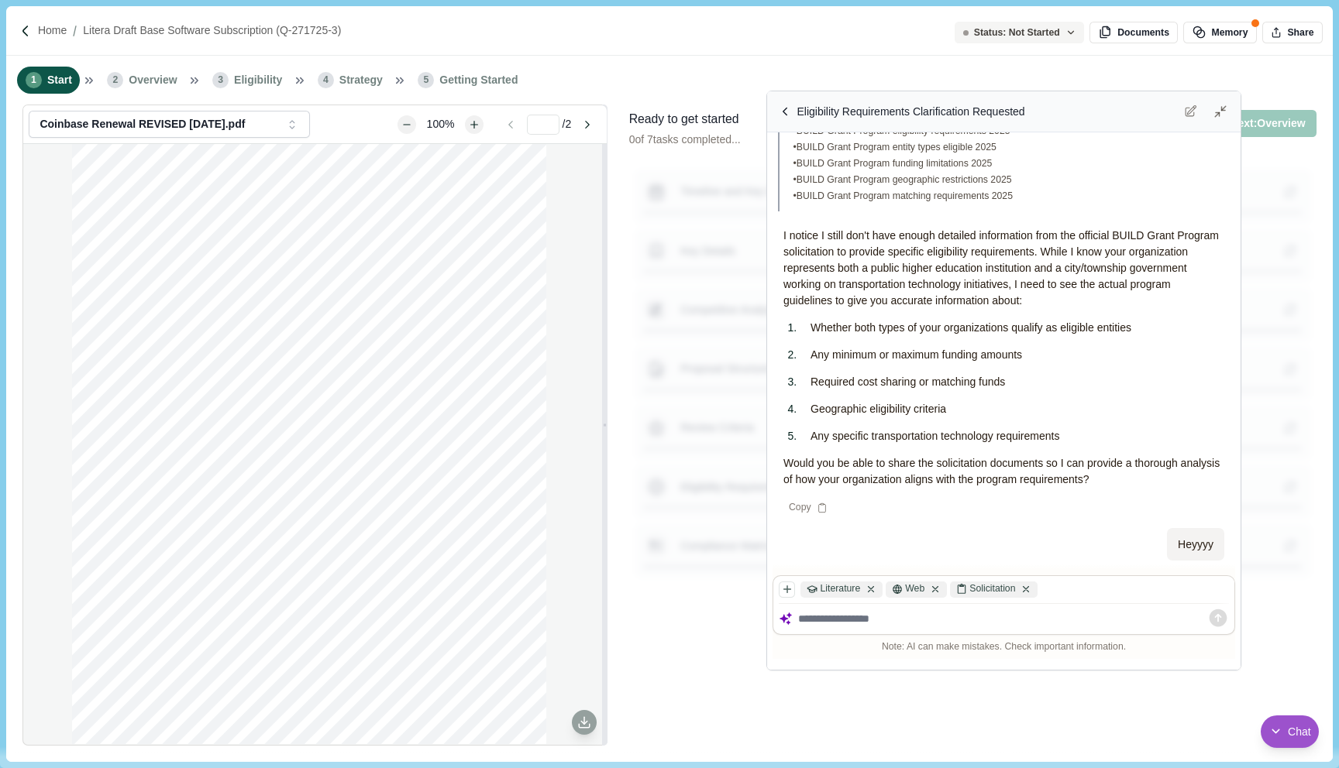
drag, startPoint x: 1022, startPoint y: 400, endPoint x: 1239, endPoint y: 393, distance: 216.2
click at [1239, 393] on div "Resize chat window width" at bounding box center [1239, 381] width 3 height 546
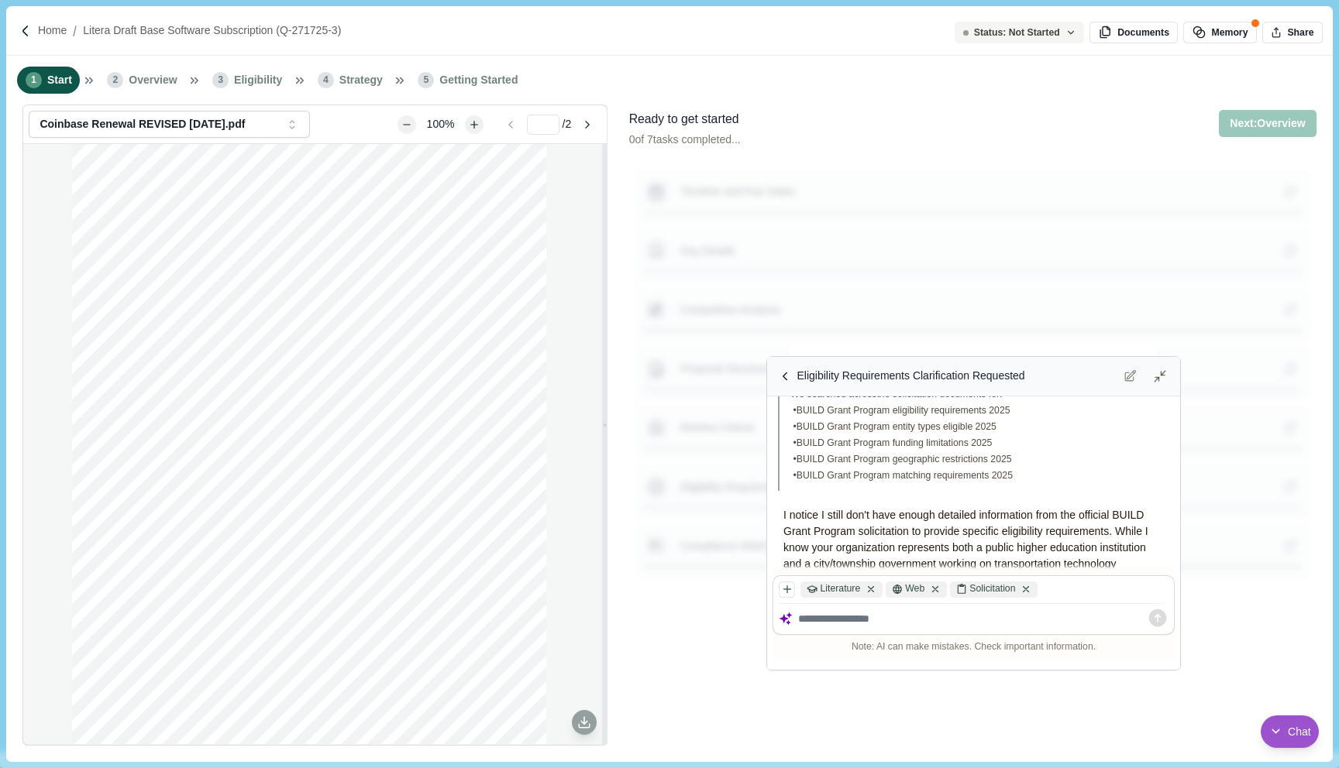
scroll to position [1000, 0]
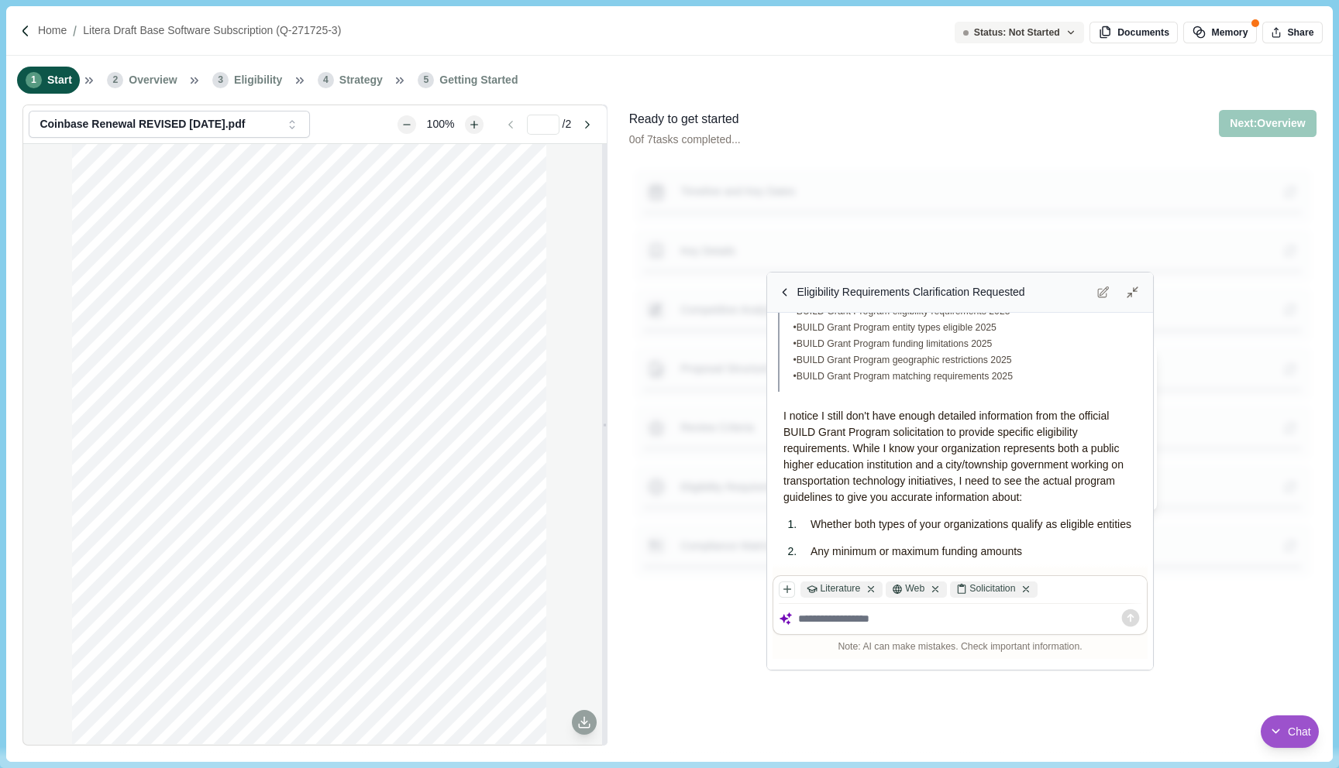
drag, startPoint x: 1236, startPoint y: 93, endPoint x: 1147, endPoint y: 273, distance: 200.2
click at [1147, 273] on div "Resize chat window" at bounding box center [1144, 281] width 16 height 16
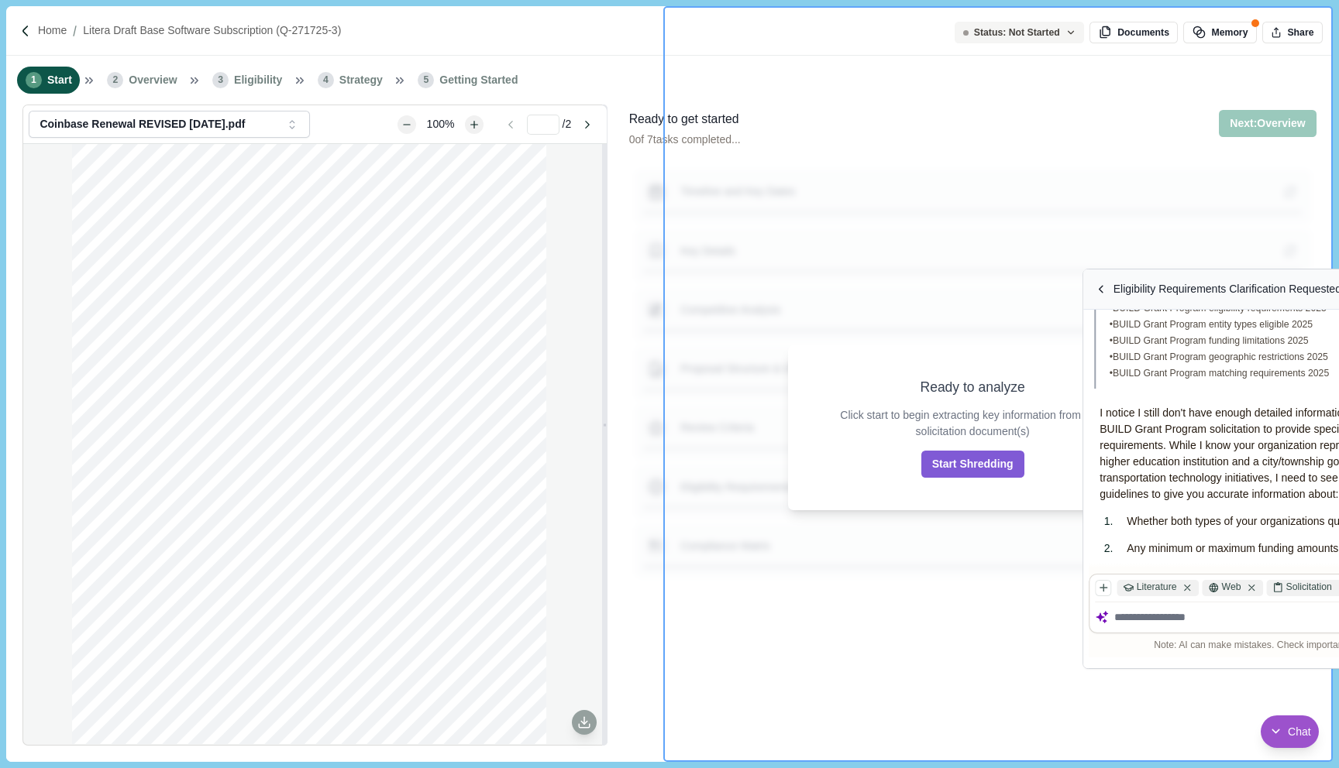
click at [1338, 294] on div "Eligibility Requirements Clarification Requested" at bounding box center [1227, 289] width 228 height 16
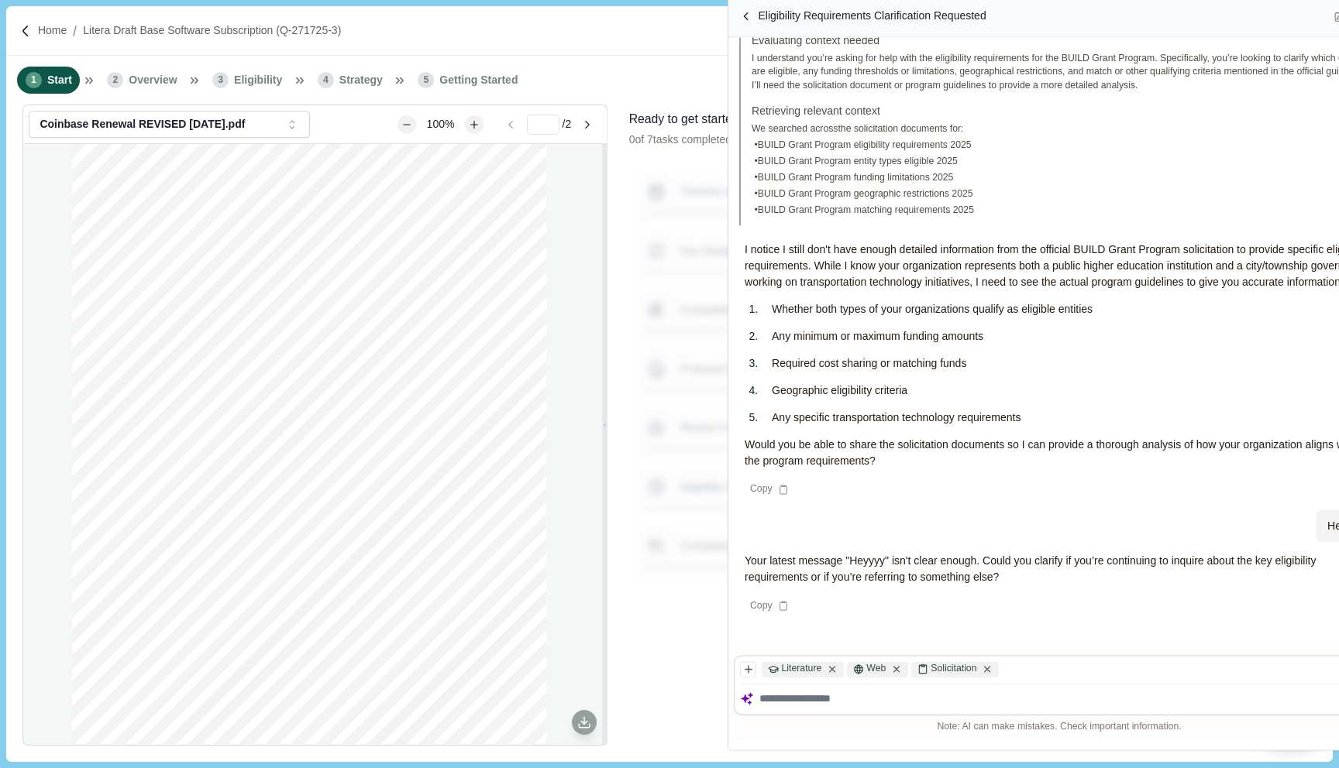
scroll to position [725, 0]
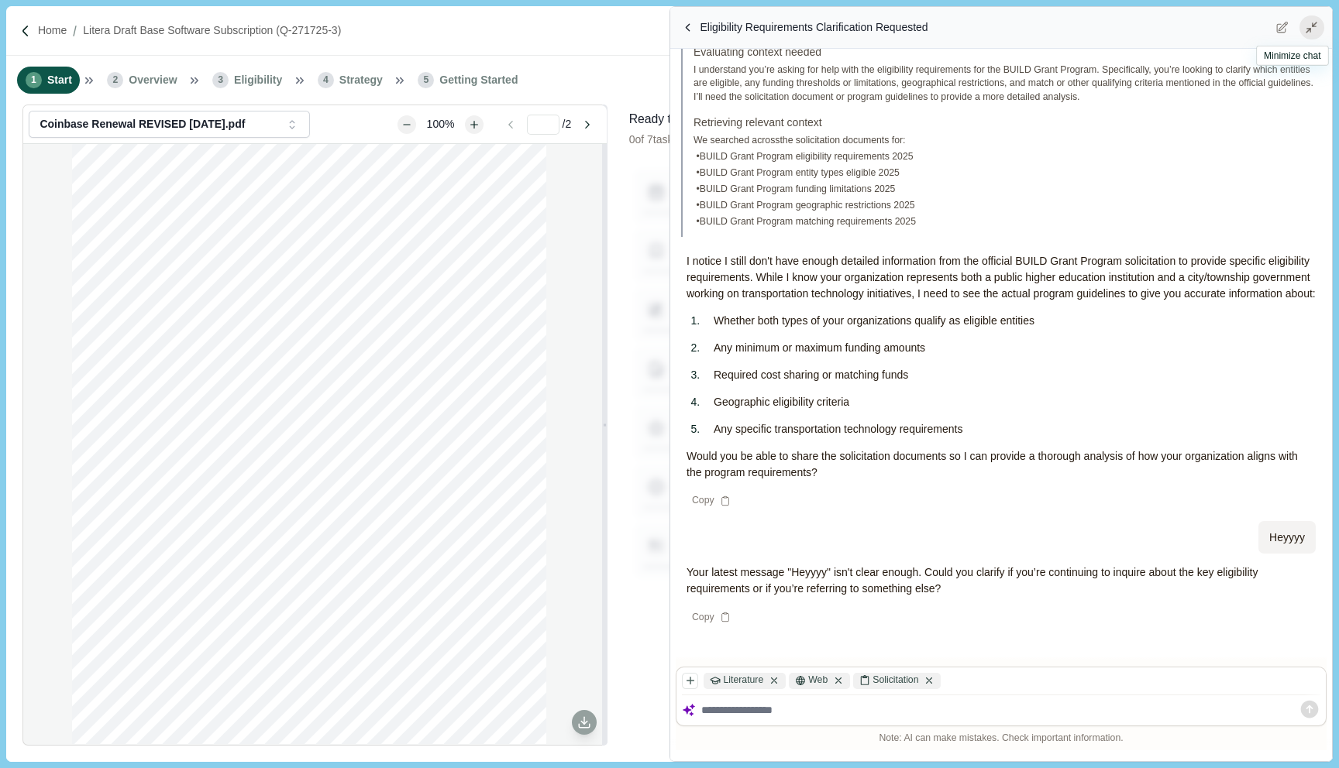
click at [1317, 36] on div at bounding box center [1311, 27] width 25 height 25
